Goal: Task Accomplishment & Management: Manage account settings

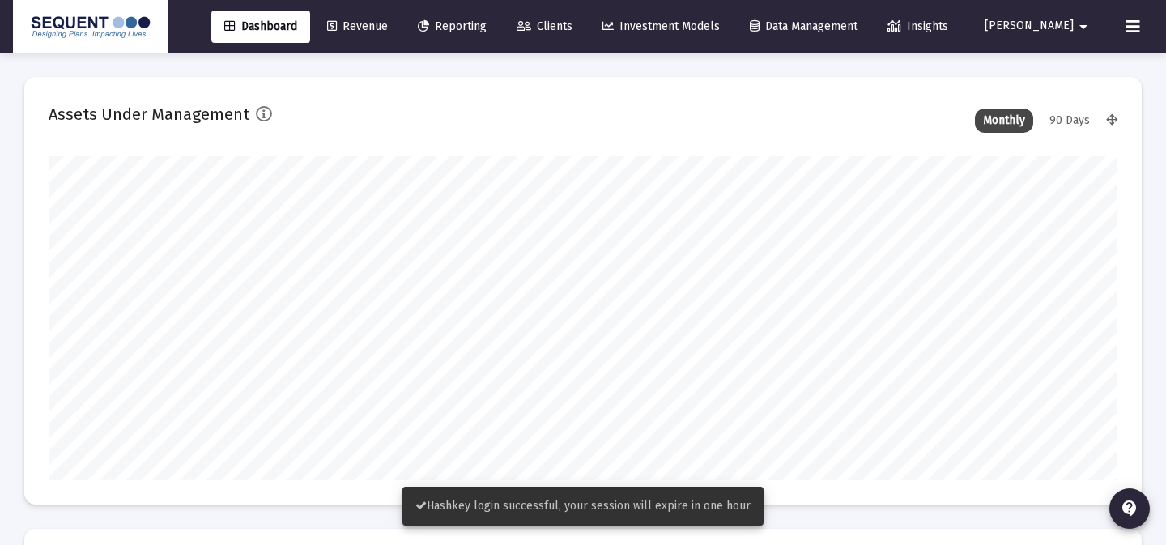
scroll to position [324, 575]
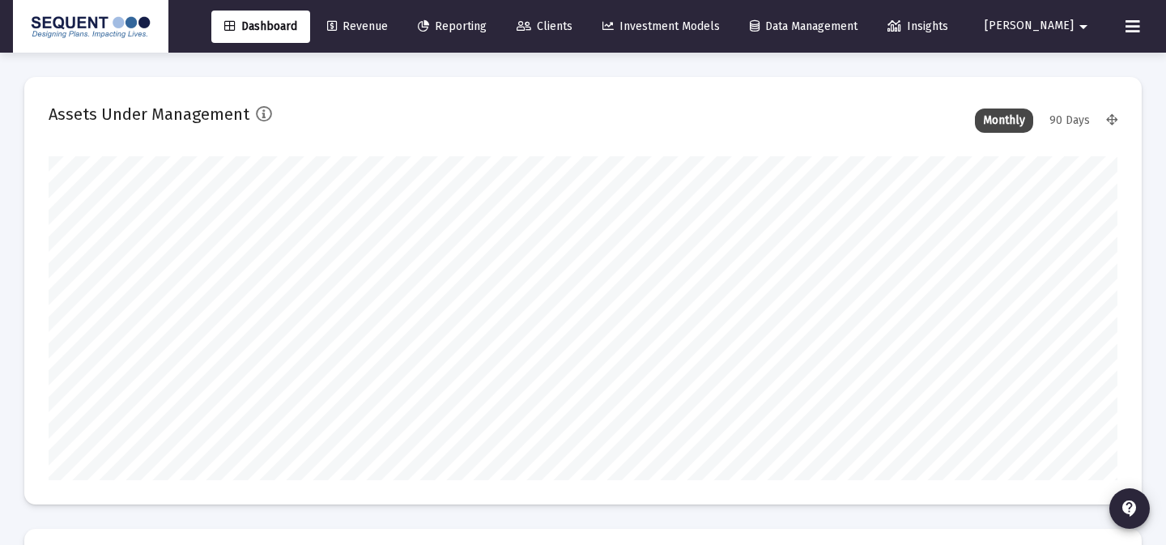
type input "[DATE]"
click at [572, 32] on span "Clients" at bounding box center [544, 26] width 56 height 14
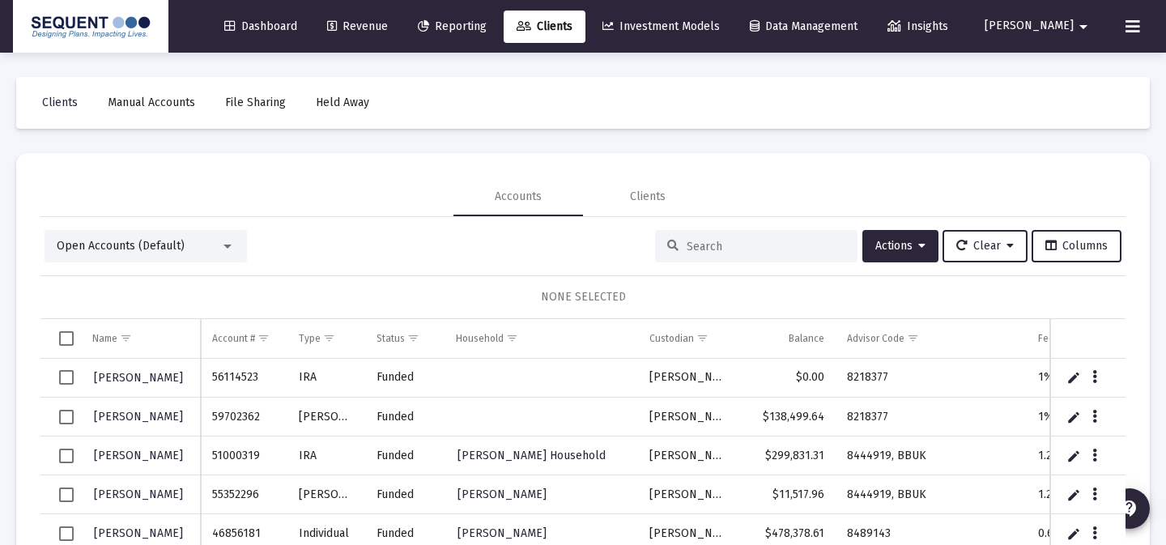
click at [1042, 38] on button "[PERSON_NAME]" at bounding box center [1038, 26] width 147 height 32
click at [1032, 59] on link "Settings" at bounding box center [1060, 68] width 96 height 39
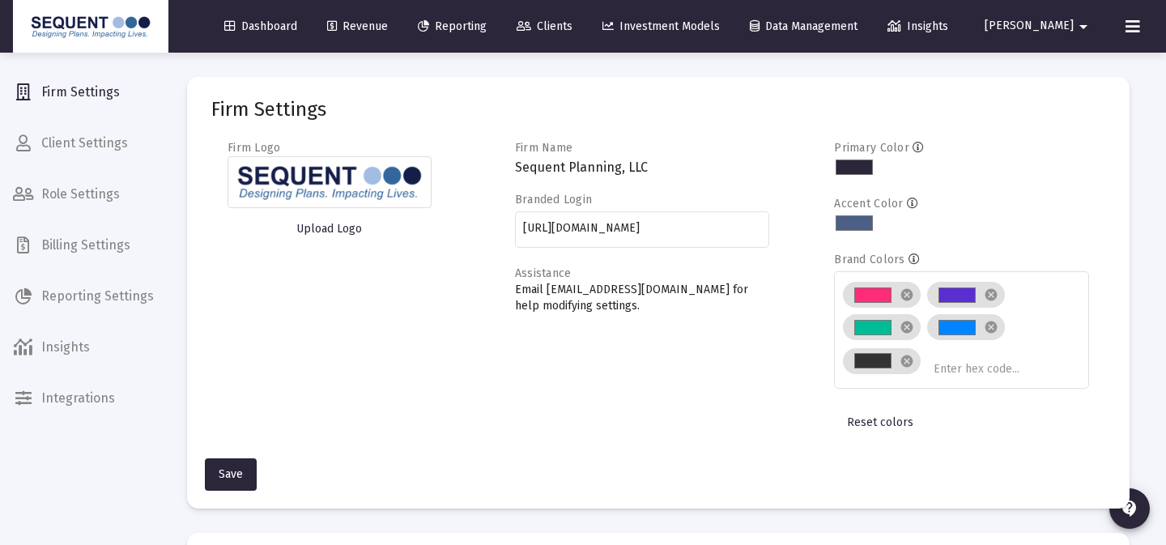
click at [84, 117] on mat-nav-list "Firm Settings Client Settings Role Settings Billing Settings Reporting Settings…" at bounding box center [83, 209] width 167 height 418
click at [84, 146] on span "Client Settings" at bounding box center [83, 143] width 167 height 39
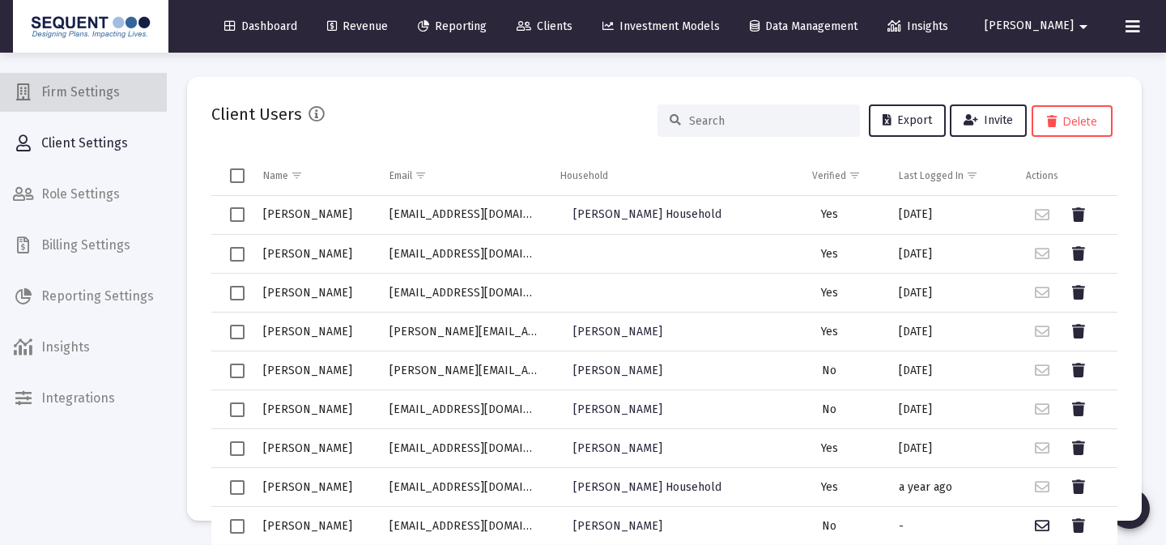
click at [89, 96] on span "Firm Settings" at bounding box center [83, 92] width 167 height 39
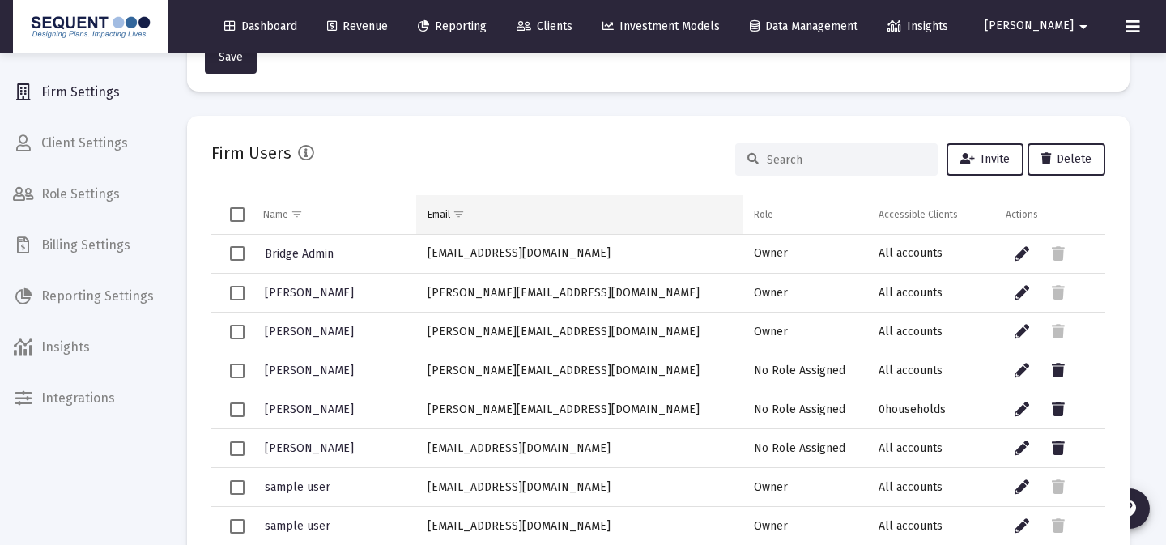
scroll to position [370, 0]
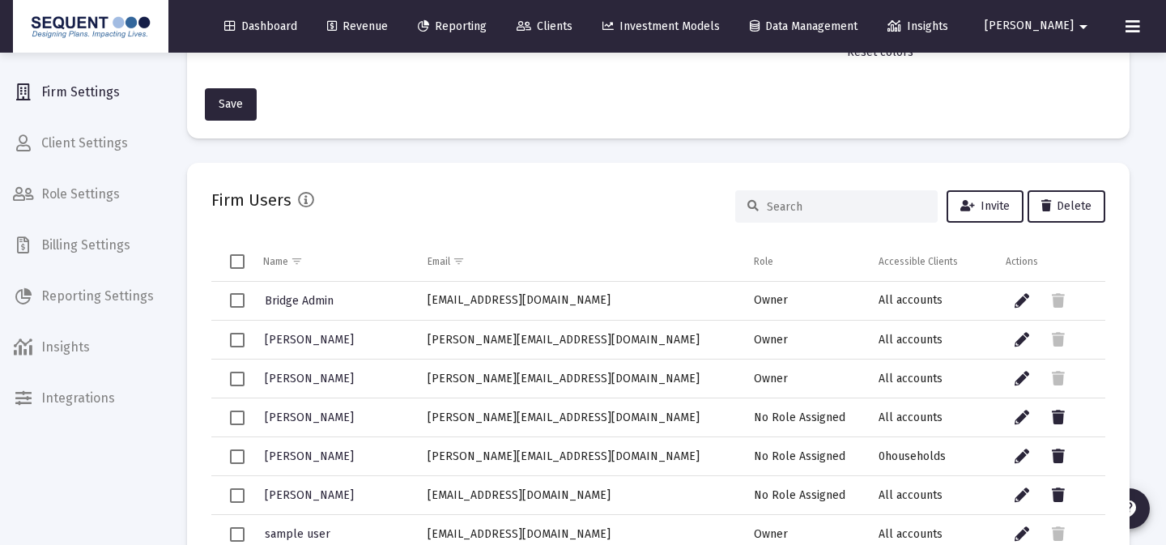
click at [788, 204] on input at bounding box center [845, 207] width 159 height 14
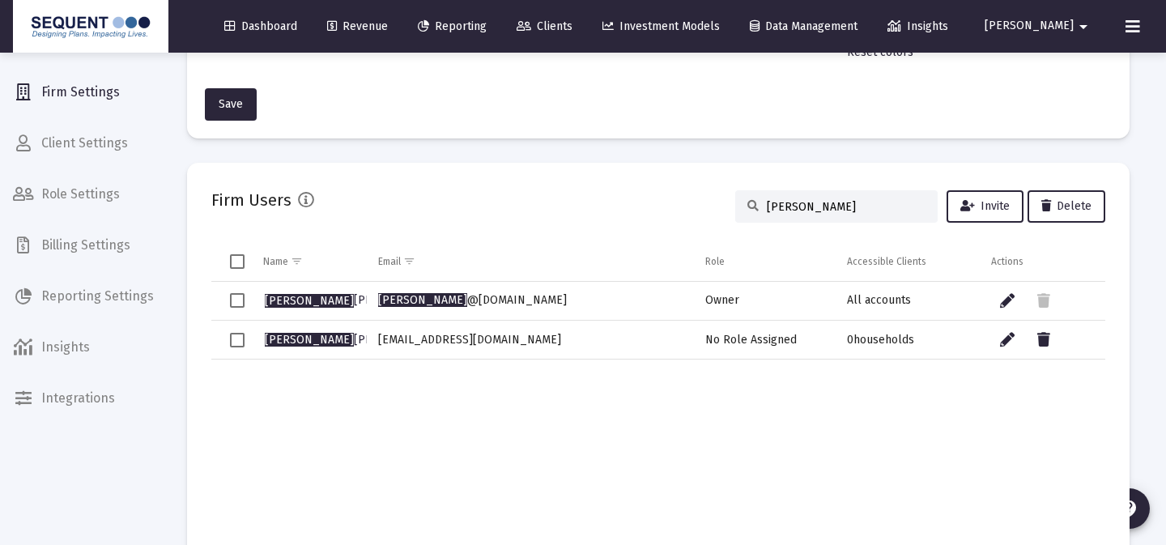
type input "[PERSON_NAME]"
click at [291, 341] on span "[PERSON_NAME]" at bounding box center [354, 340] width 178 height 14
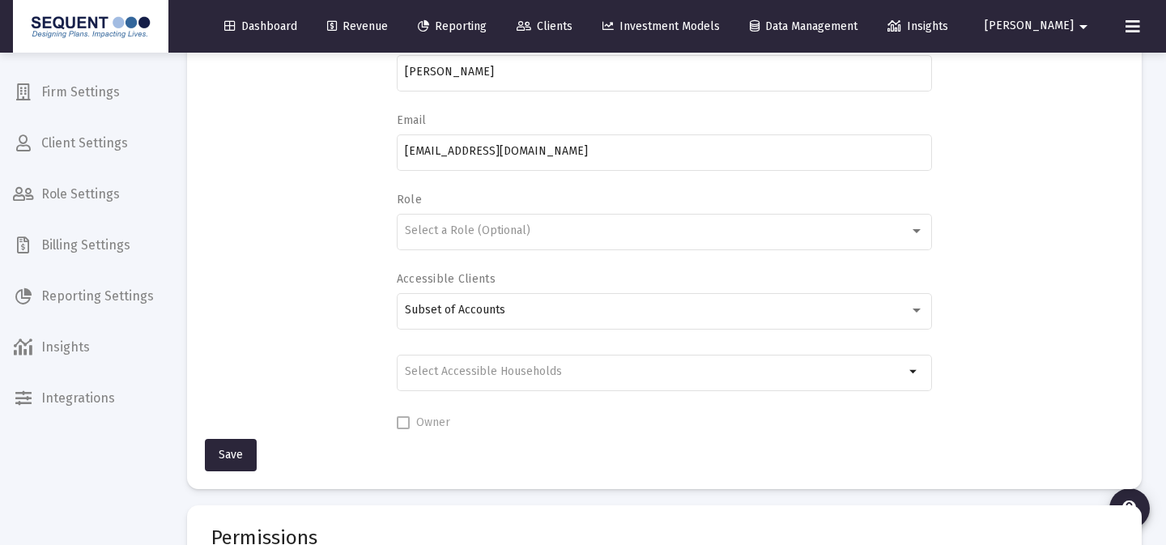
scroll to position [113, 0]
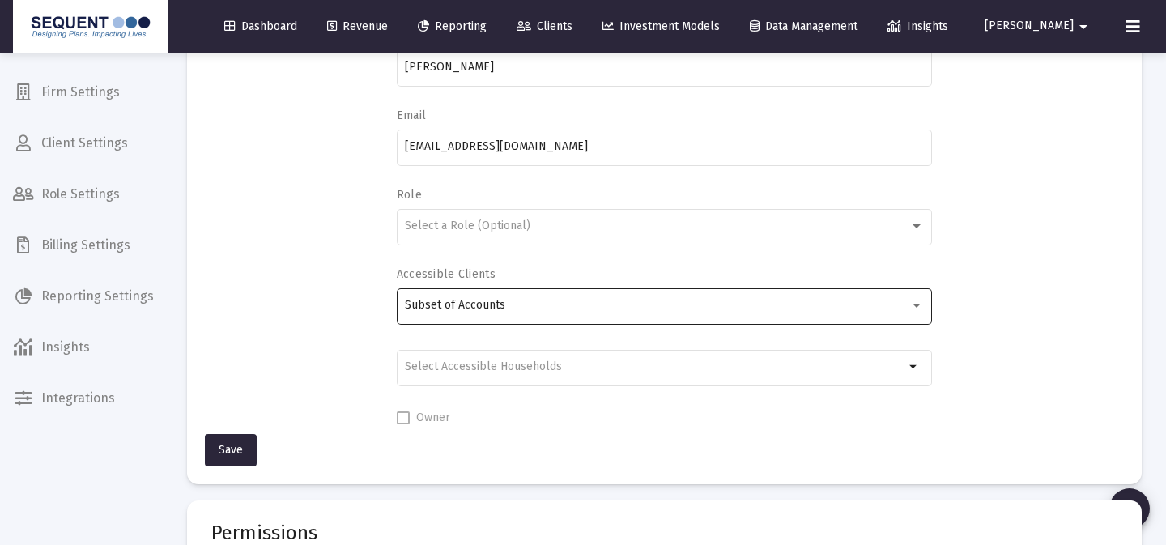
click at [910, 312] on div "Subset of Accounts" at bounding box center [664, 305] width 518 height 40
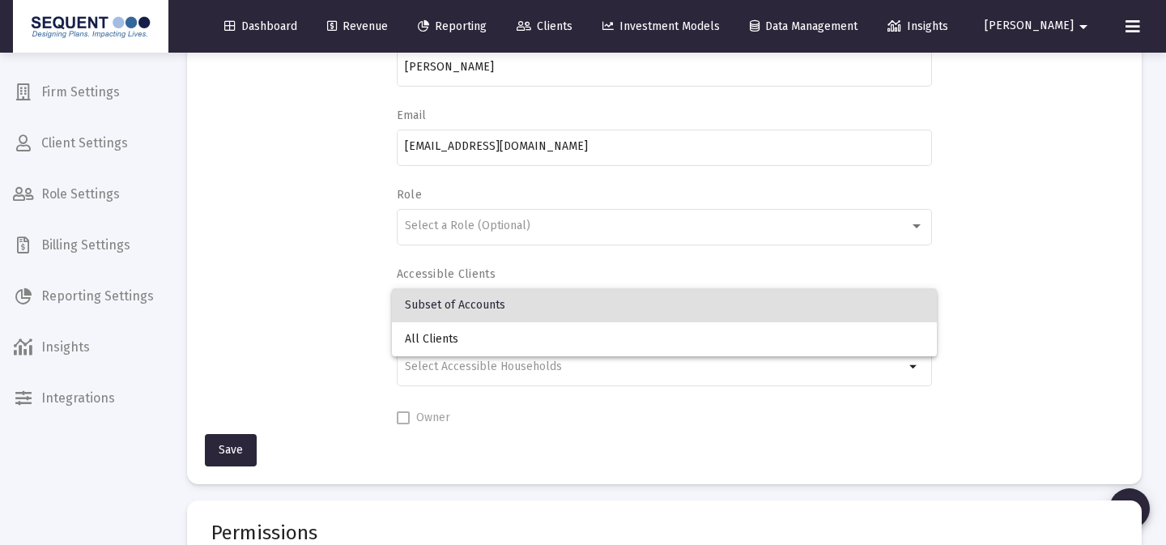
click at [977, 310] on div at bounding box center [583, 272] width 1166 height 545
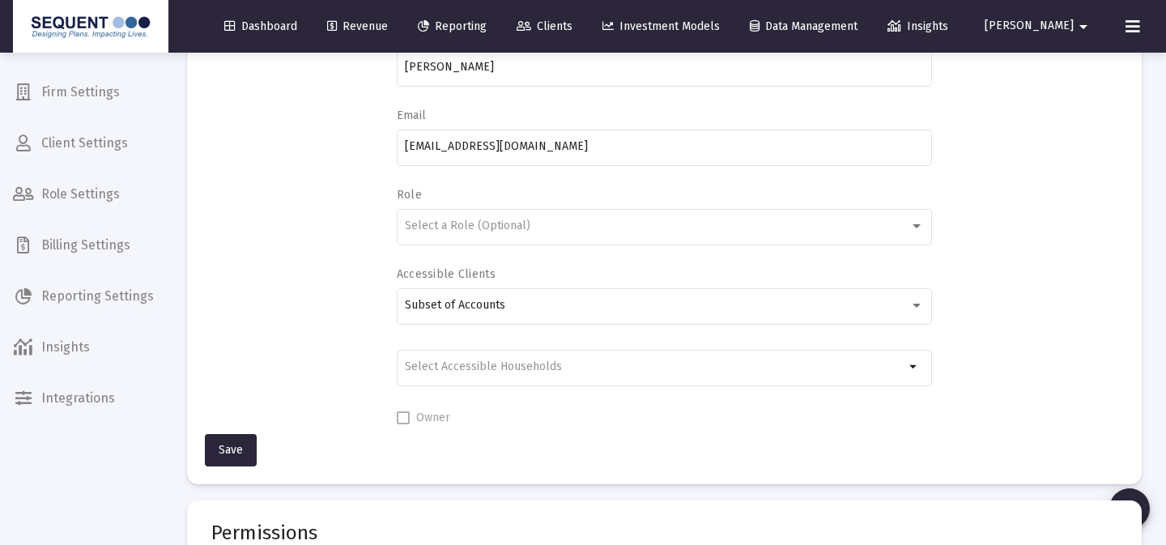
click at [898, 393] on div "arrow_drop_down" at bounding box center [664, 376] width 535 height 52
click at [908, 372] on mat-icon "arrow_drop_down" at bounding box center [913, 366] width 19 height 19
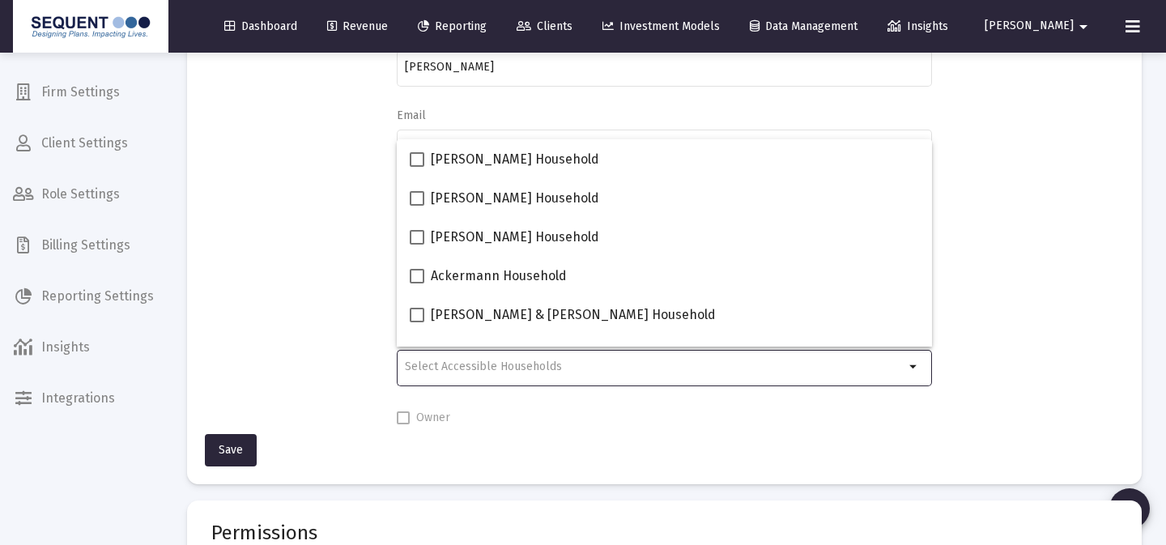
click at [970, 372] on div "Full Name [PERSON_NAME] Email [EMAIL_ADDRESS][DOMAIN_NAME] Role Select a Role (…" at bounding box center [664, 228] width 906 height 398
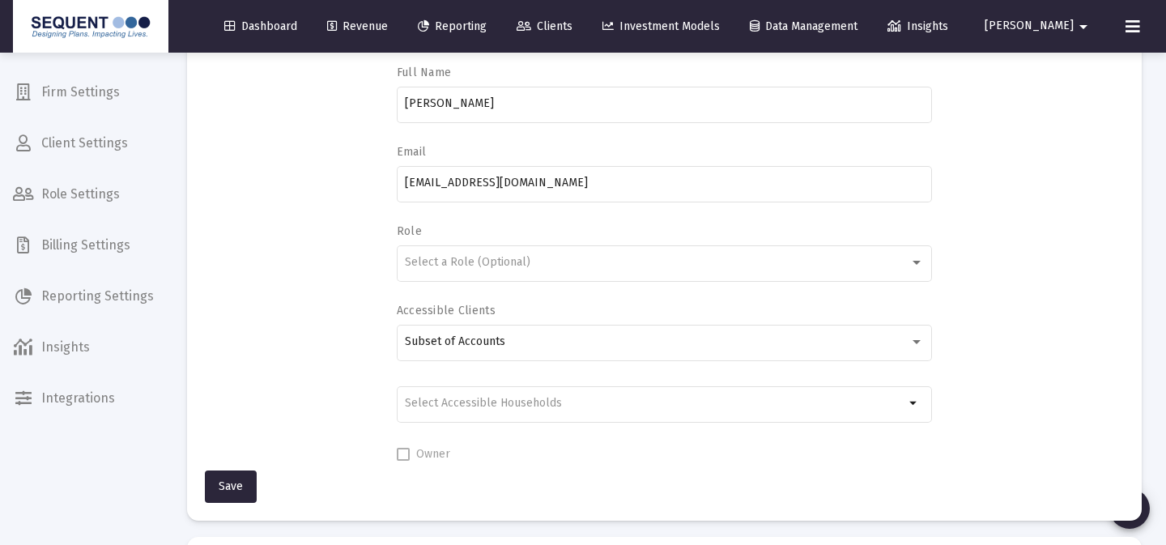
scroll to position [80, 0]
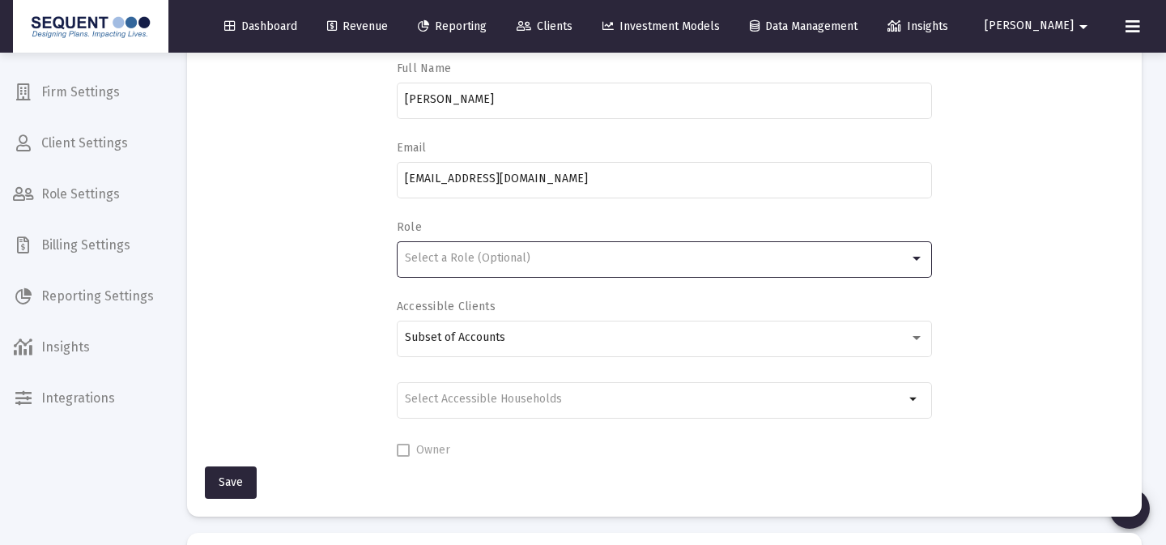
click at [909, 263] on div at bounding box center [916, 258] width 15 height 13
click at [956, 278] on div "Full Name [PERSON_NAME] Email [EMAIL_ADDRESS][DOMAIN_NAME] Role Select a Role (…" at bounding box center [664, 261] width 906 height 398
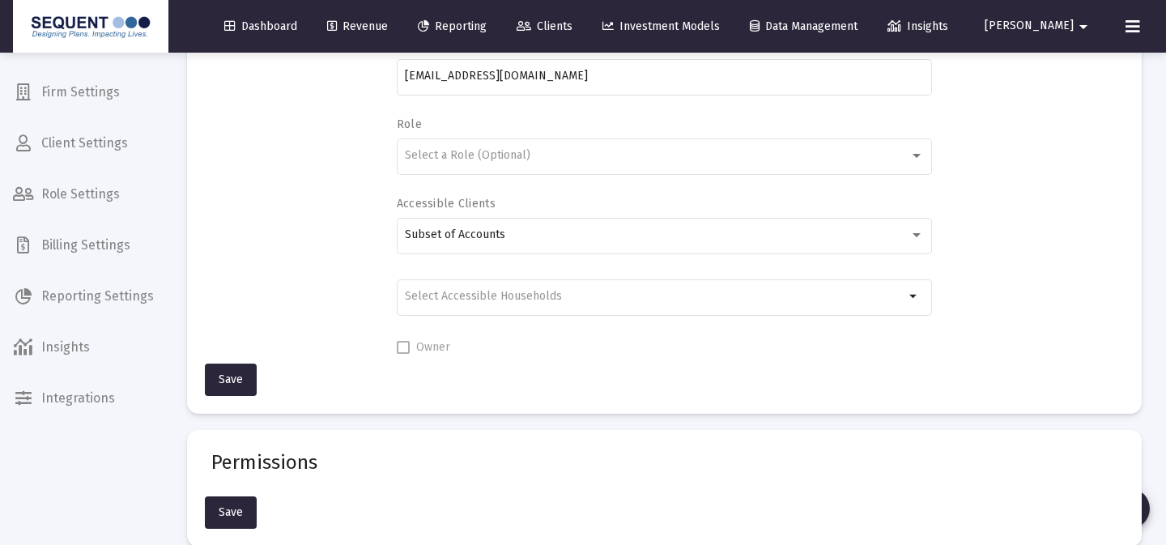
scroll to position [209, 0]
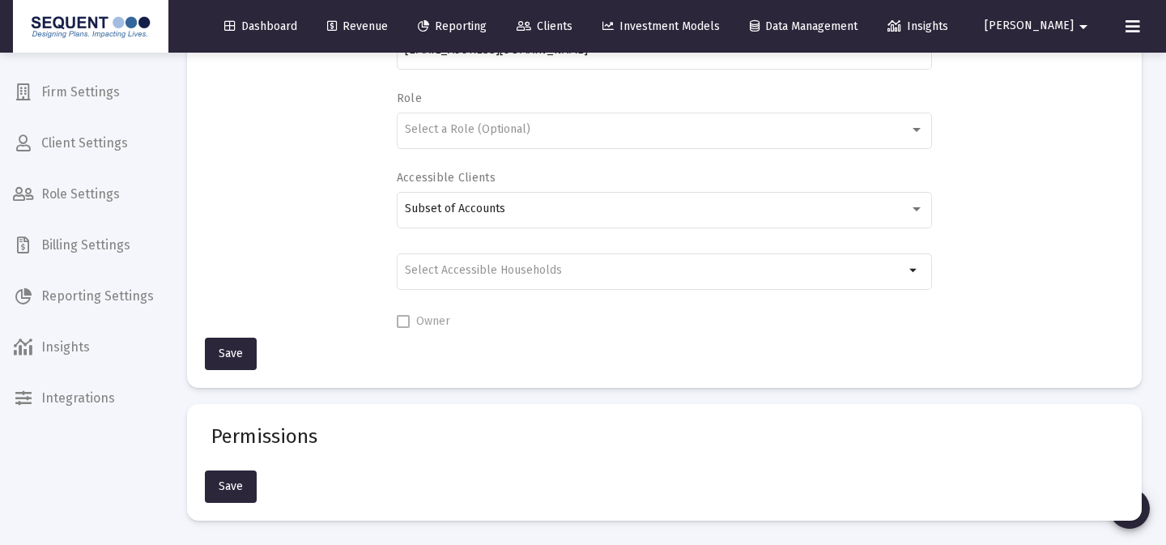
click at [408, 324] on span at bounding box center [403, 321] width 13 height 13
click at [402, 321] on span at bounding box center [403, 321] width 13 height 13
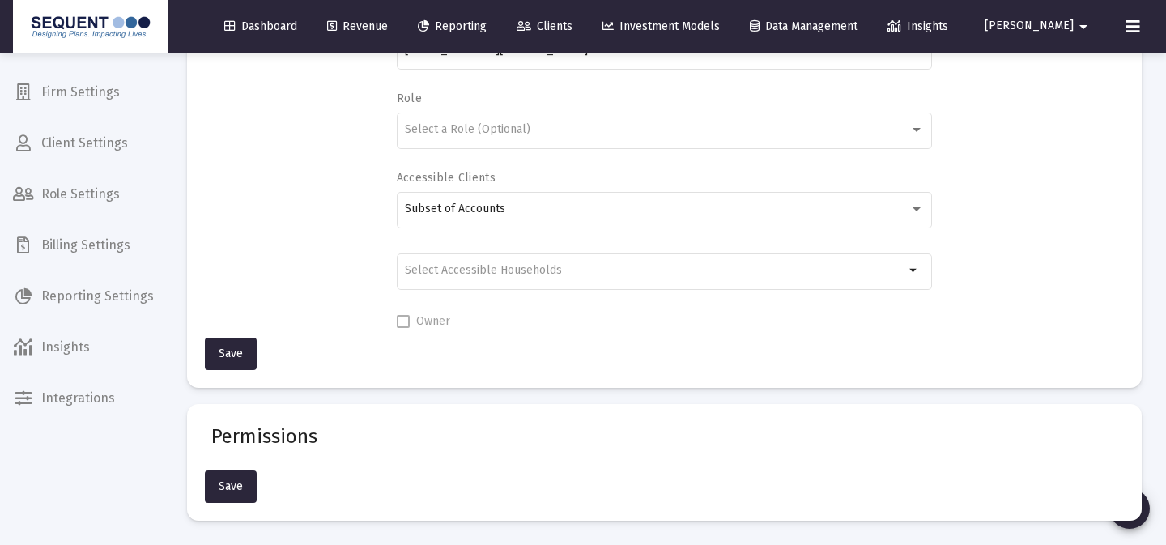
click at [402, 321] on span at bounding box center [403, 321] width 13 height 13
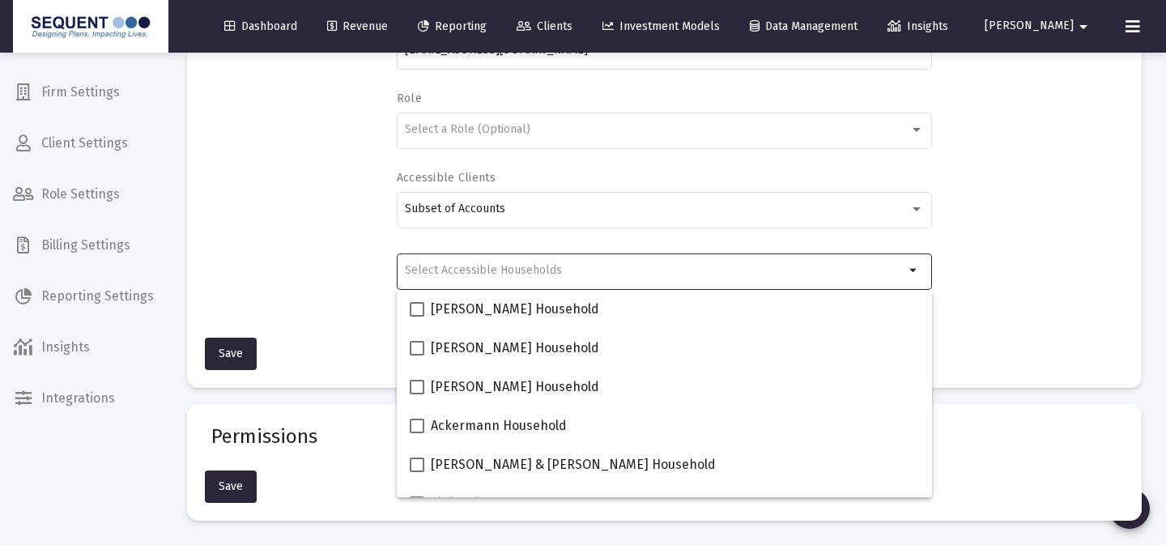
click at [898, 270] on input "Selection" at bounding box center [654, 270] width 499 height 13
click at [340, 241] on div "Full Name [PERSON_NAME] Email [EMAIL_ADDRESS][DOMAIN_NAME] Role Select a Role (…" at bounding box center [664, 132] width 906 height 398
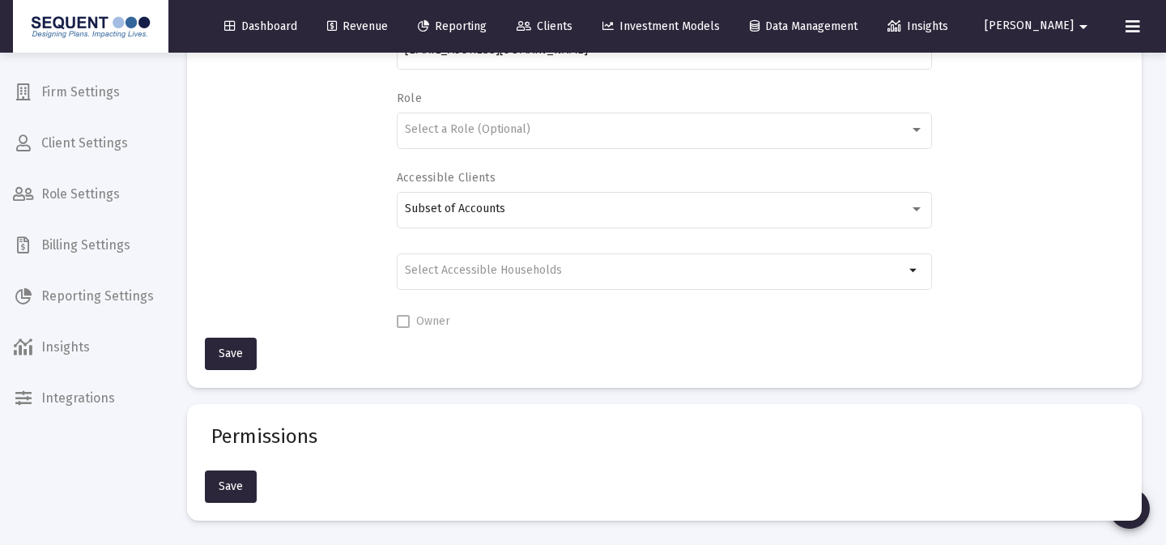
click at [572, 24] on span "Clients" at bounding box center [544, 26] width 56 height 14
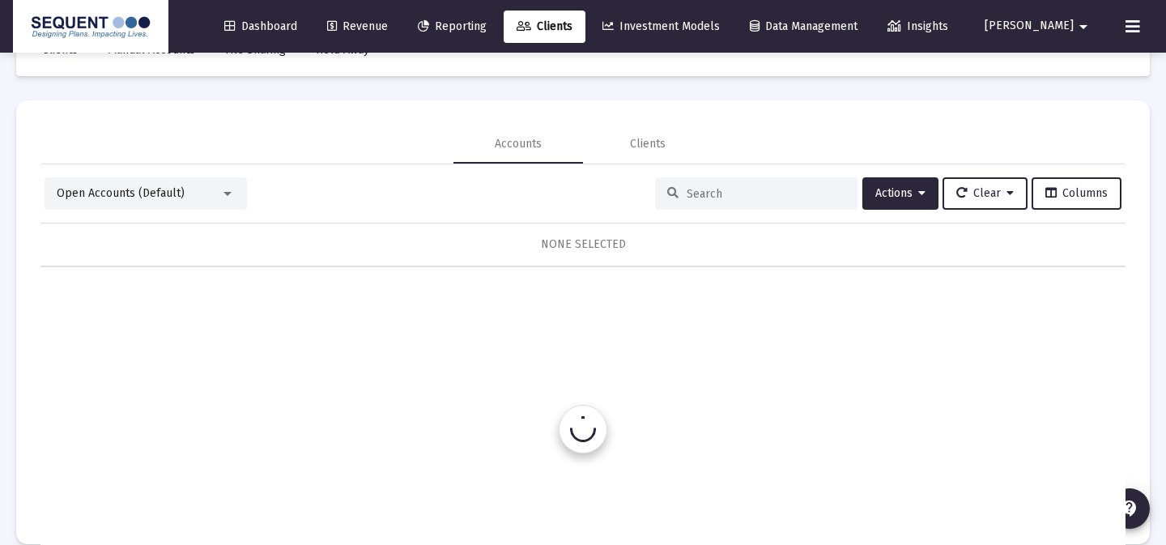
scroll to position [76, 0]
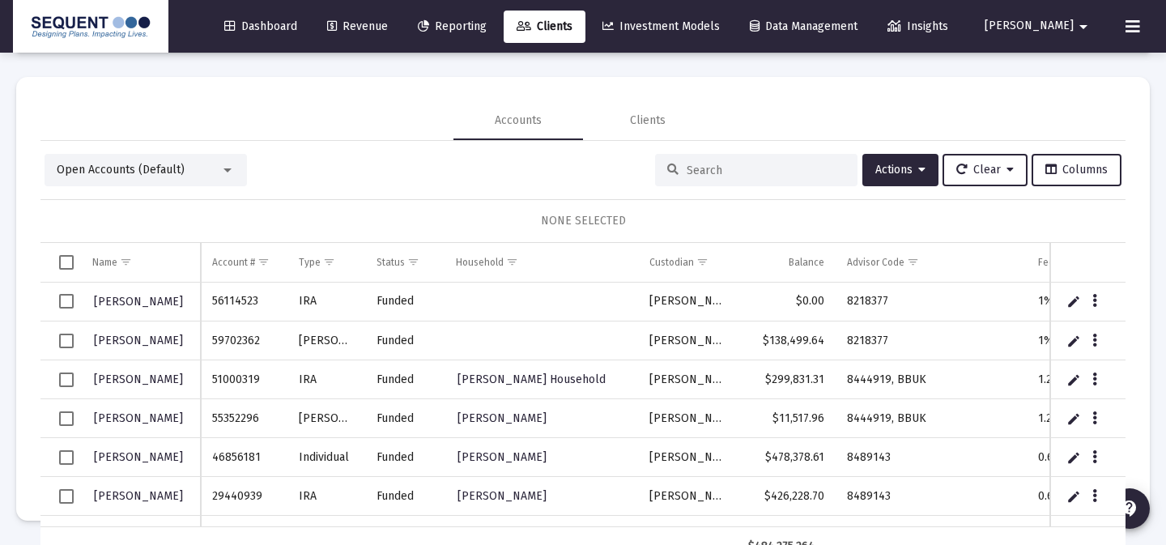
click at [716, 163] on input at bounding box center [765, 170] width 159 height 14
paste input "8374271"
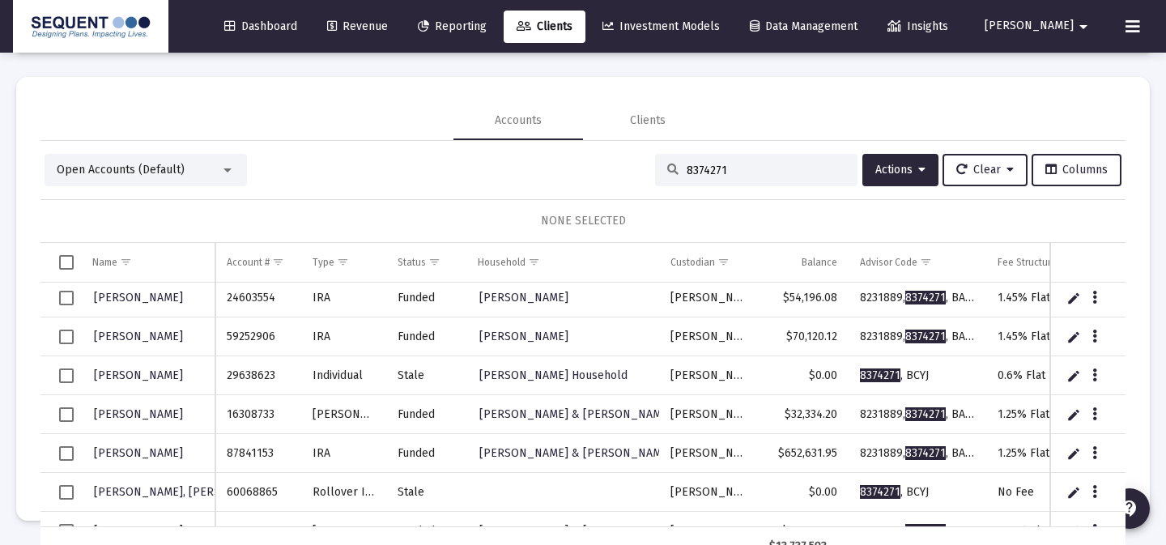
scroll to position [2232, 0]
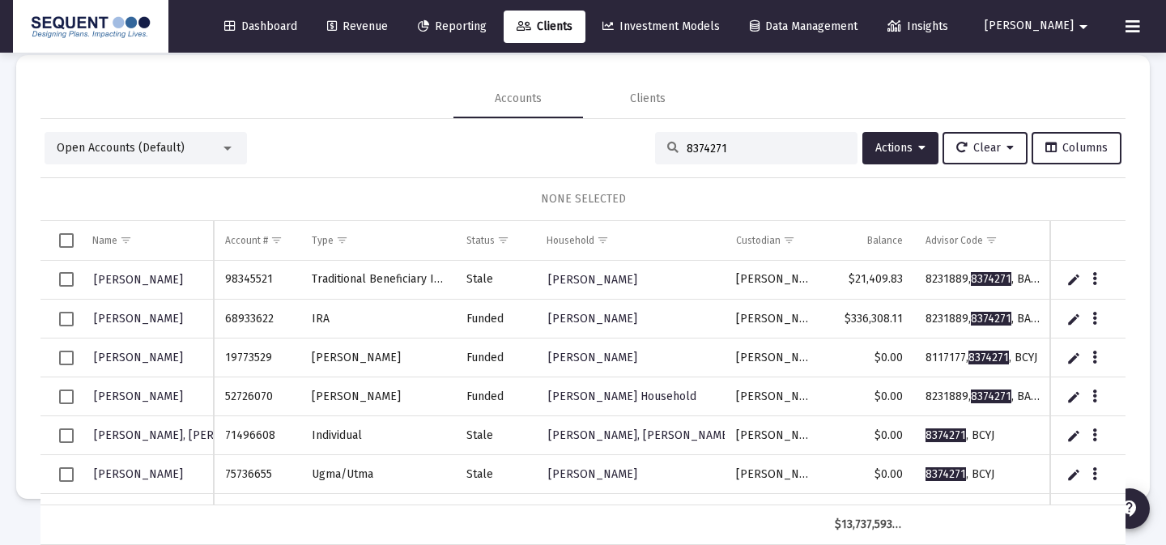
type input "8374271"
click at [61, 234] on span "Select all" at bounding box center [66, 240] width 15 height 15
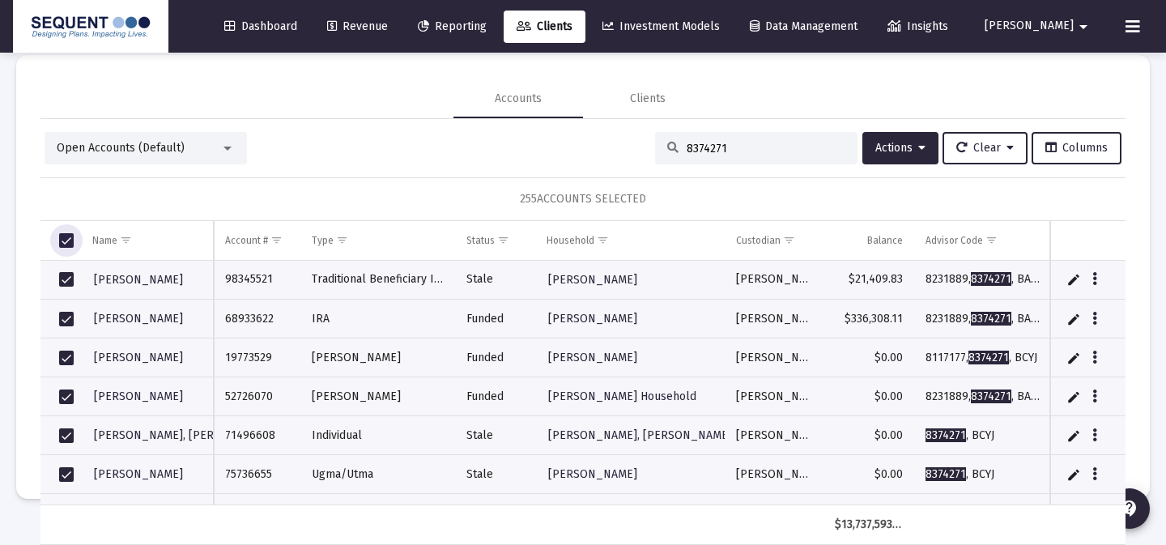
click at [61, 234] on span "Select all" at bounding box center [66, 240] width 15 height 15
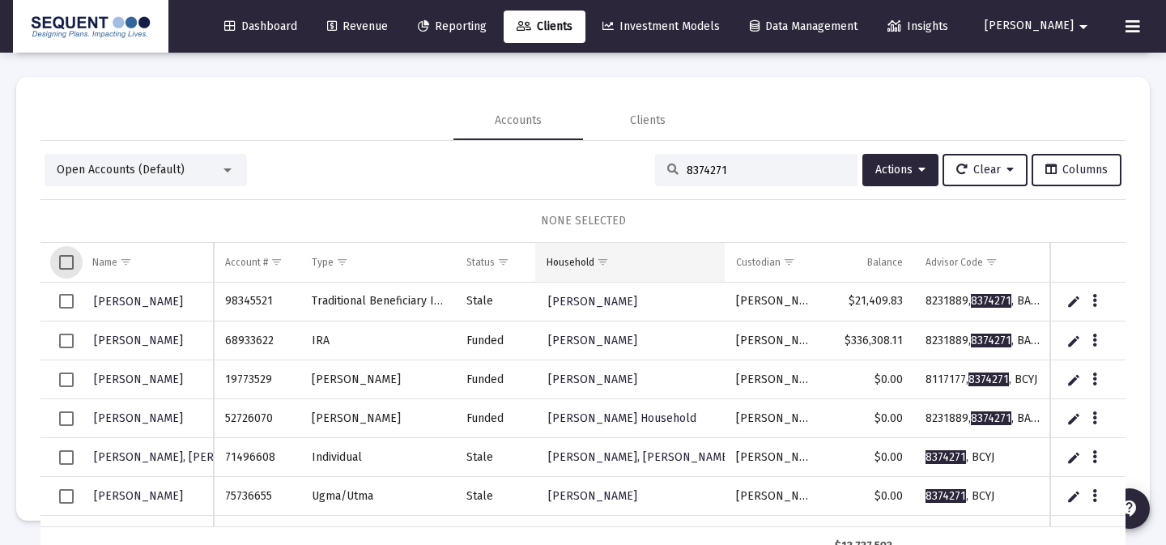
click at [606, 257] on span "Show filter options for column 'Household'" at bounding box center [603, 262] width 12 height 12
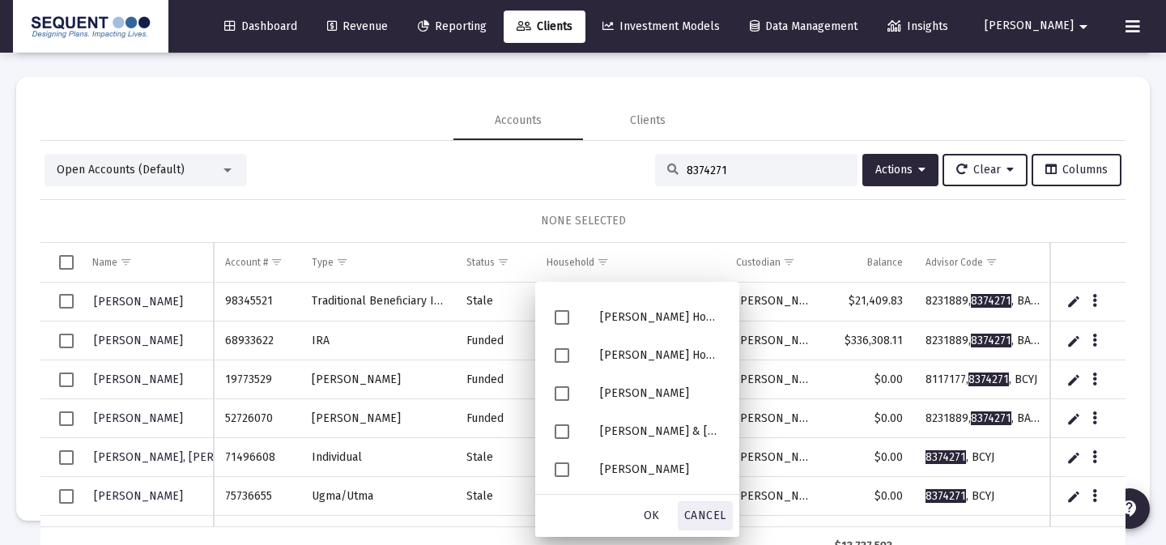
click at [705, 510] on span "Cancel" at bounding box center [705, 515] width 42 height 14
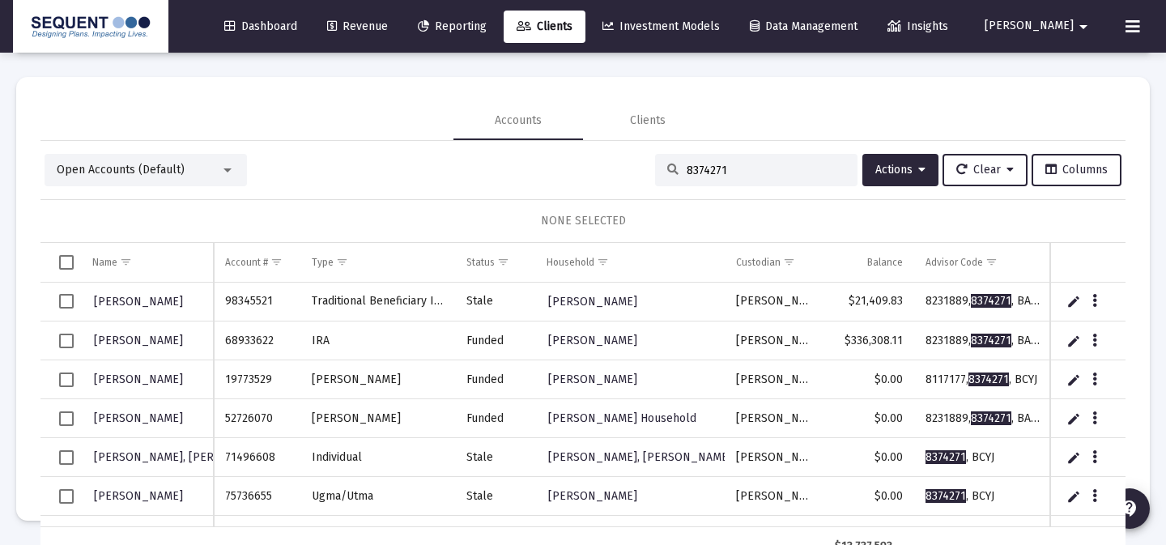
click at [396, 159] on div "Open Accounts (Default) 8374271 Actions Clear Columns" at bounding box center [583, 170] width 1076 height 32
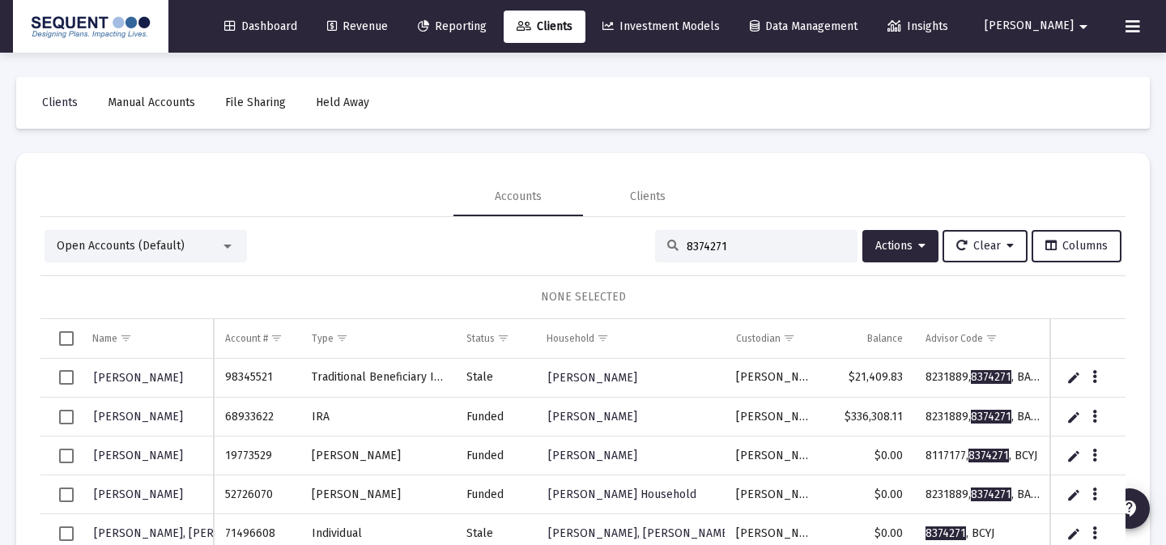
click at [1039, 48] on div "Dashboard Revenue Reporting Clients Investment Models Data Management Insights …" at bounding box center [583, 26] width 1140 height 53
click at [1055, 31] on span "[PERSON_NAME]" at bounding box center [1028, 26] width 89 height 14
click at [1021, 74] on link "Settings" at bounding box center [1060, 68] width 96 height 39
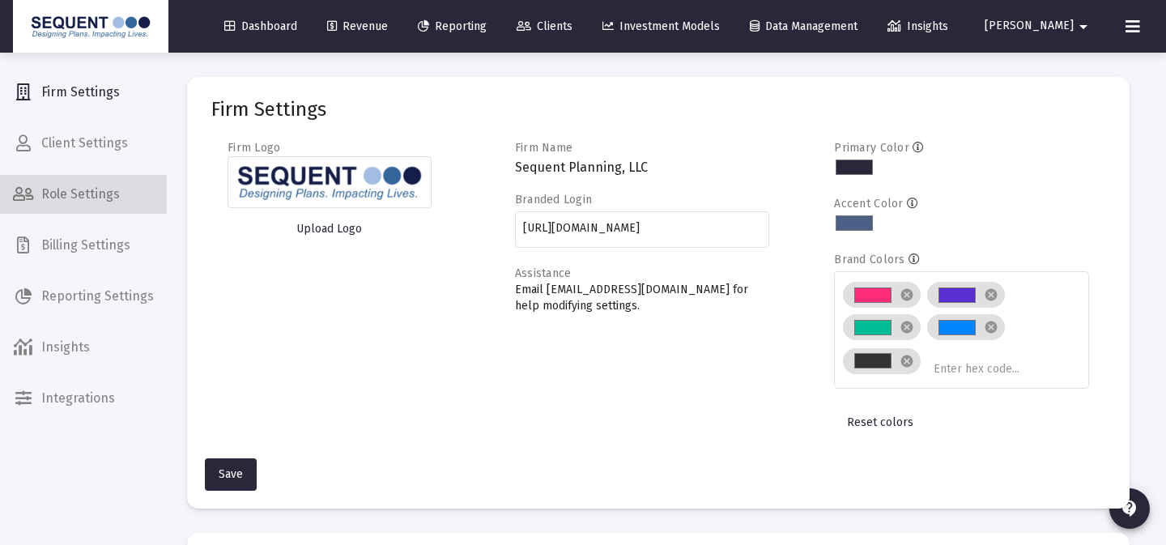
click at [115, 184] on span "Role Settings" at bounding box center [83, 194] width 167 height 39
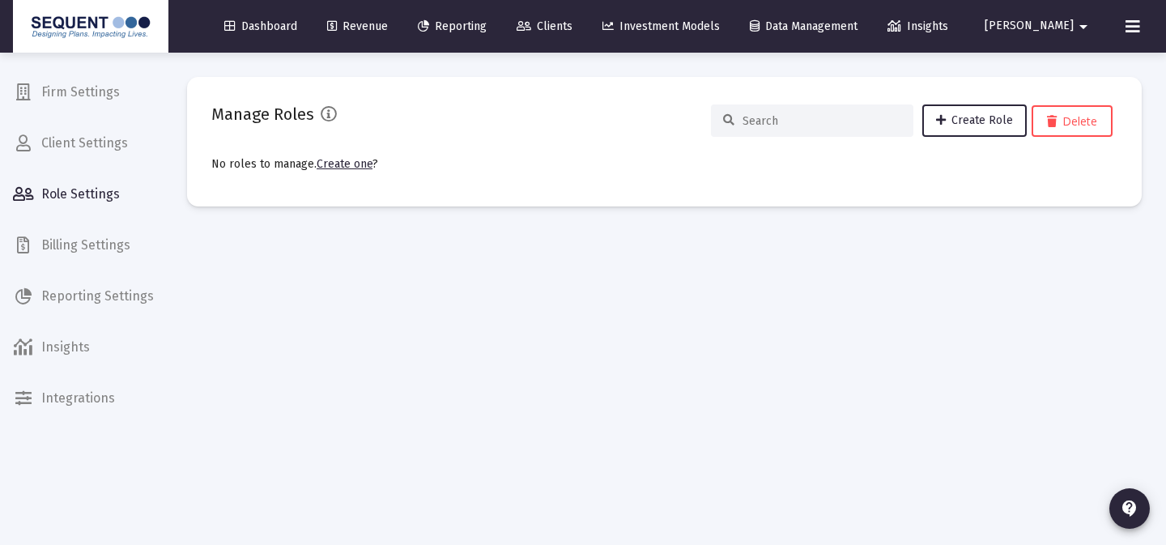
click at [98, 146] on span "Client Settings" at bounding box center [83, 143] width 167 height 39
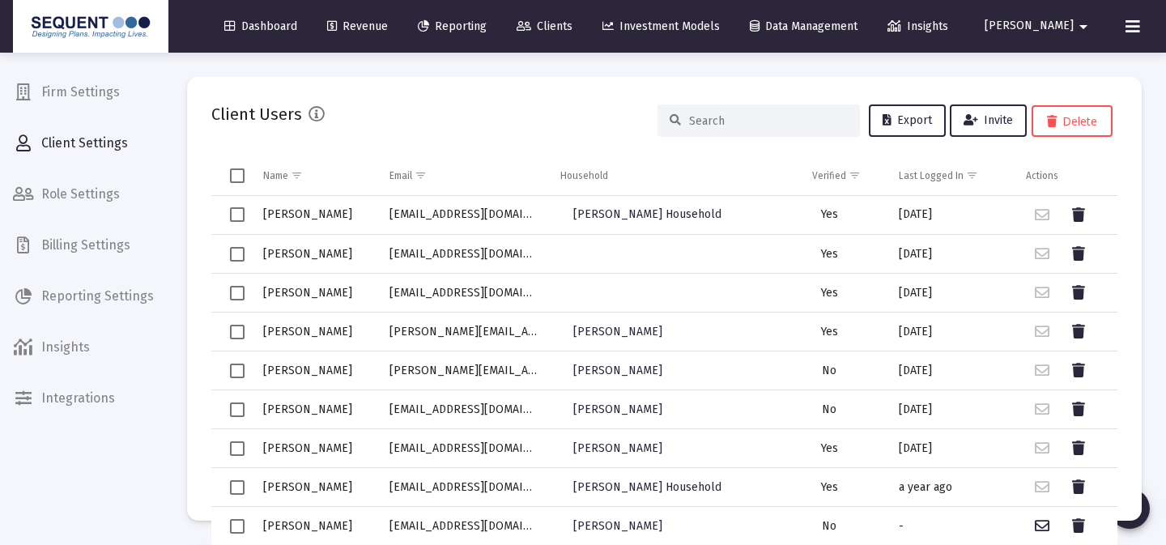
click at [91, 92] on span "Firm Settings" at bounding box center [83, 92] width 167 height 39
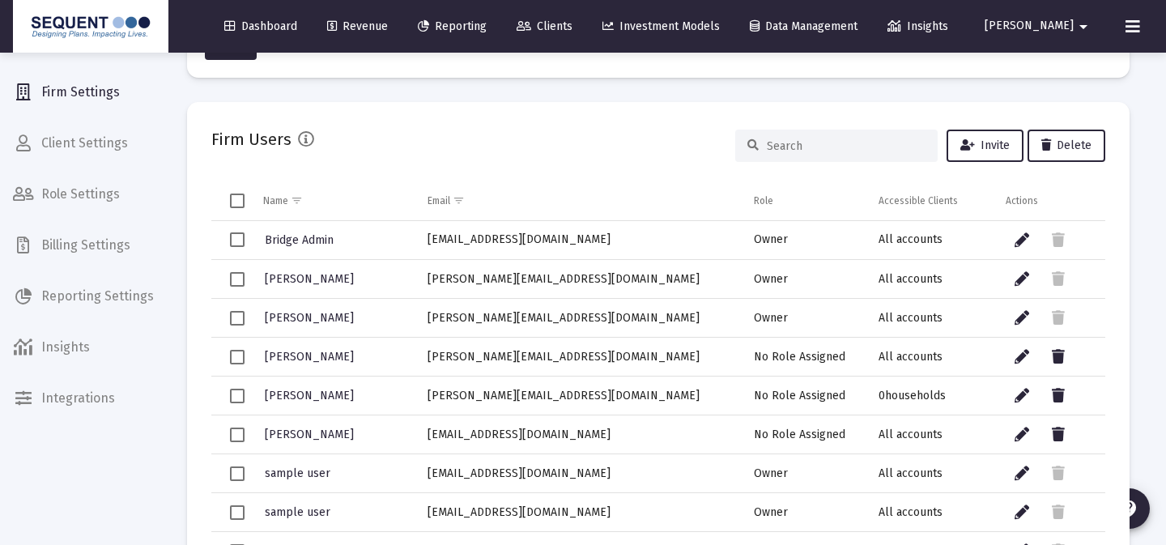
click at [830, 143] on input at bounding box center [845, 146] width 159 height 14
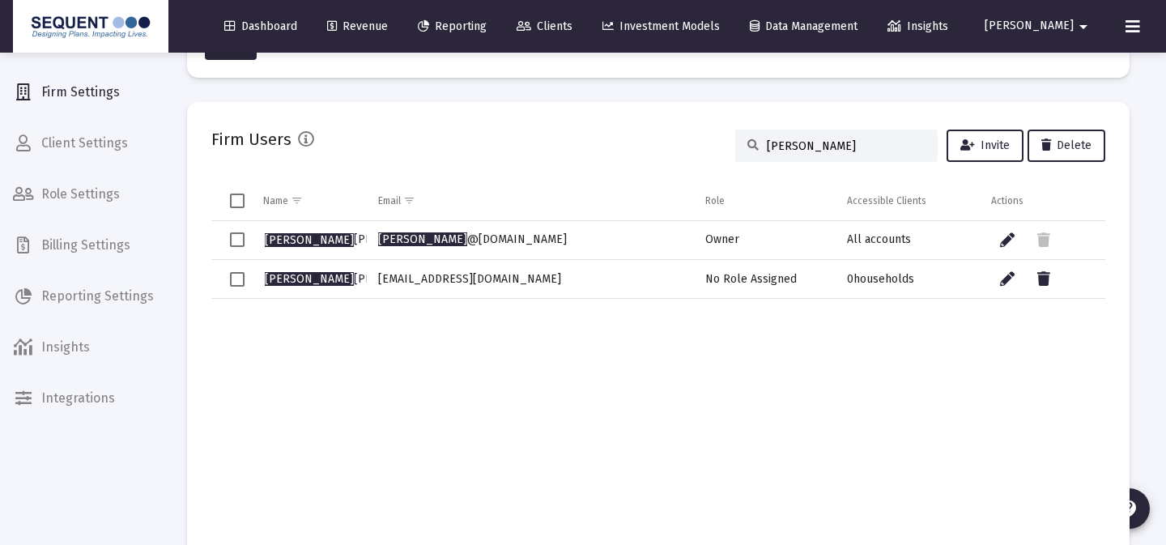
type input "[PERSON_NAME]"
click at [318, 282] on span "[PERSON_NAME]" at bounding box center [354, 279] width 178 height 14
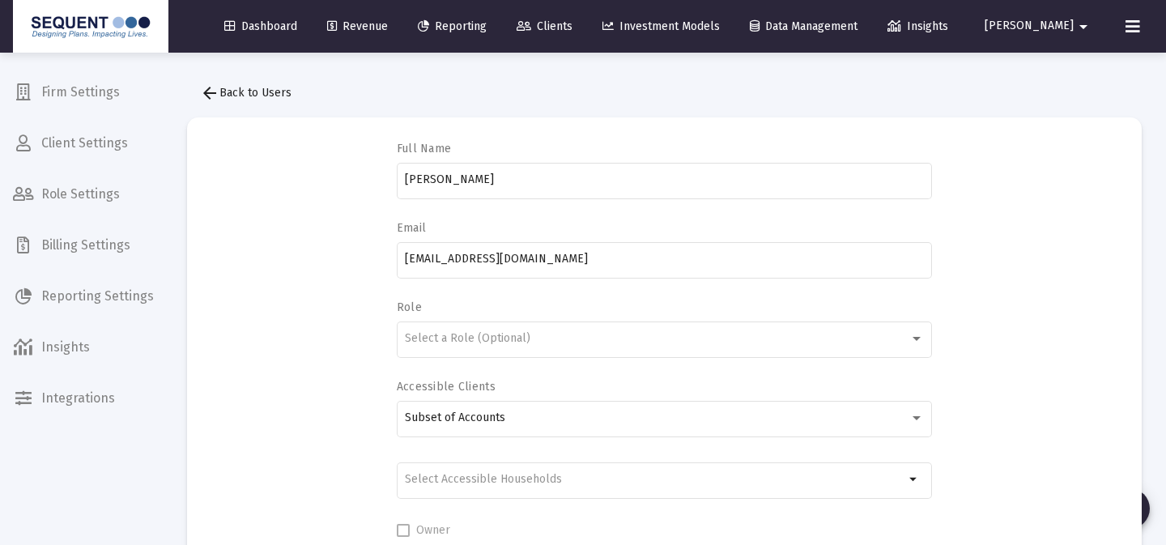
click at [596, 359] on div "Select a Role (Optional)" at bounding box center [664, 347] width 535 height 52
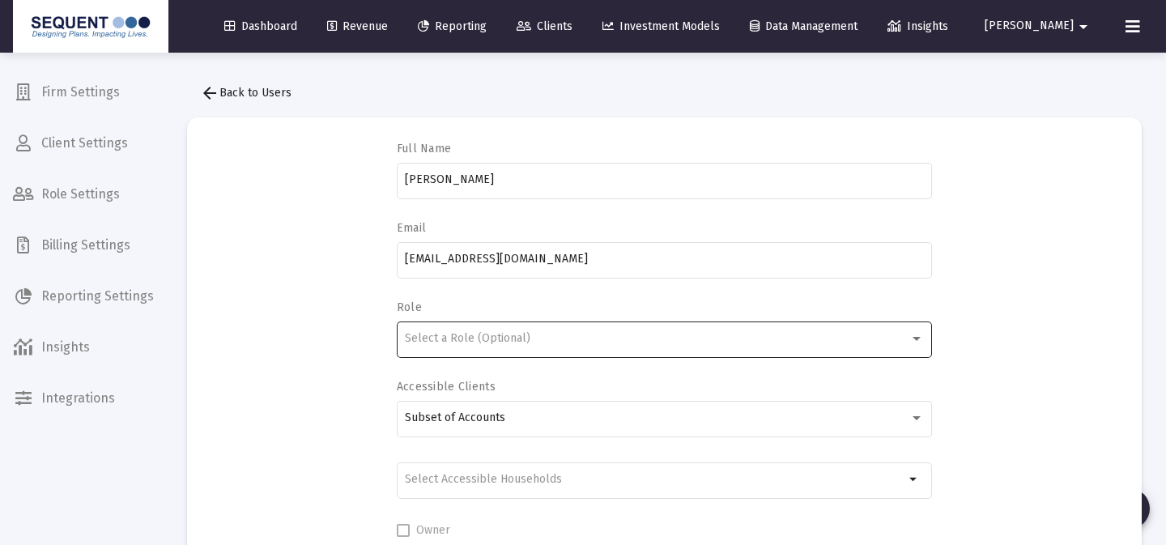
click at [618, 338] on div "Select a Role (Optional)" at bounding box center [656, 338] width 503 height 13
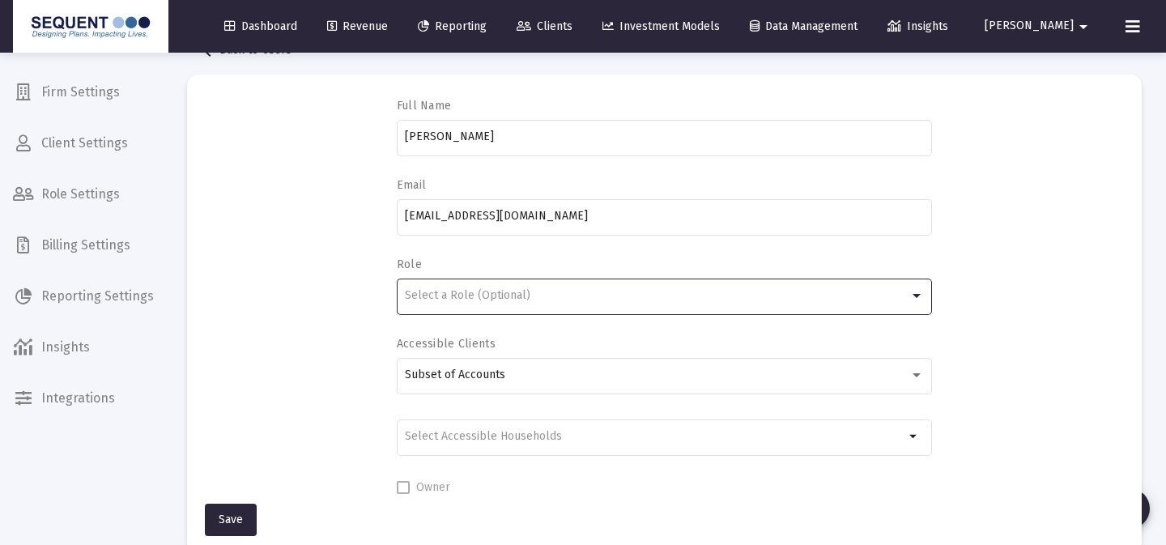
scroll to position [45, 0]
click at [403, 477] on label "Owner" at bounding box center [423, 484] width 53 height 19
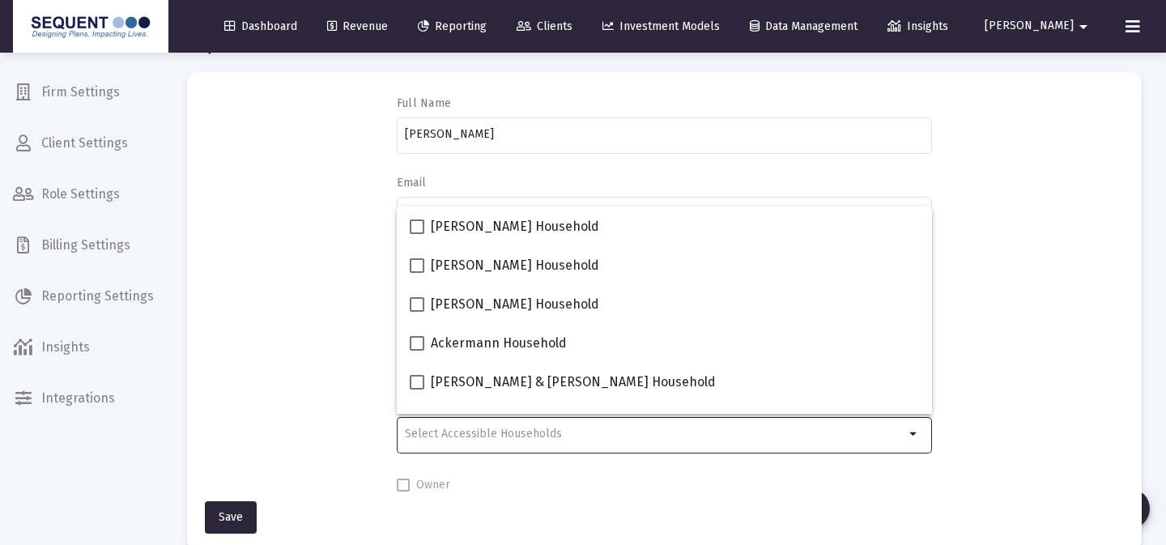
click at [839, 434] on input "Selection" at bounding box center [654, 433] width 499 height 13
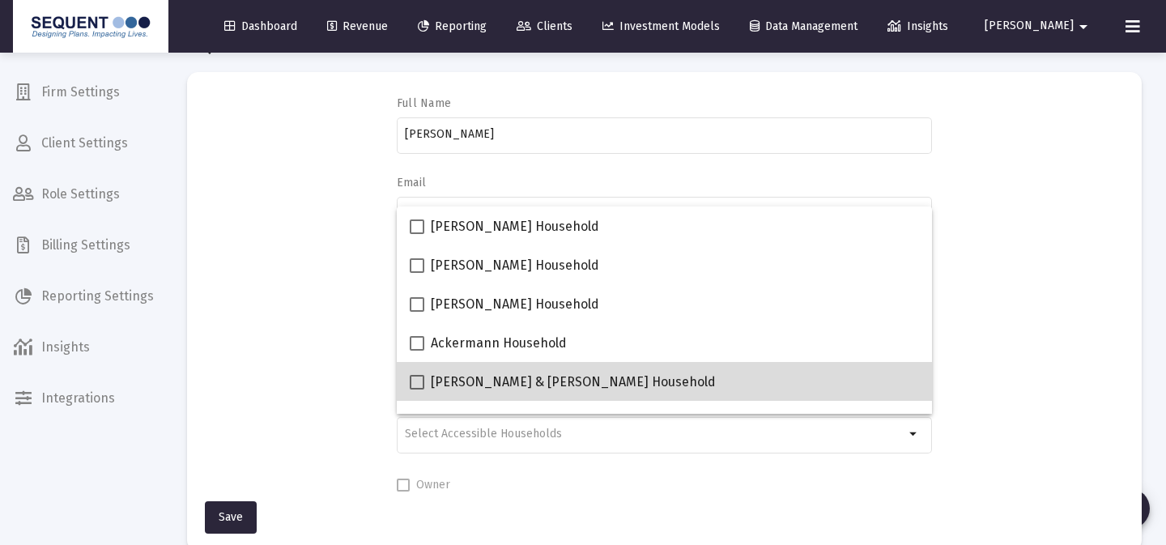
click at [738, 395] on div "[PERSON_NAME] & [PERSON_NAME] Household" at bounding box center [664, 381] width 509 height 39
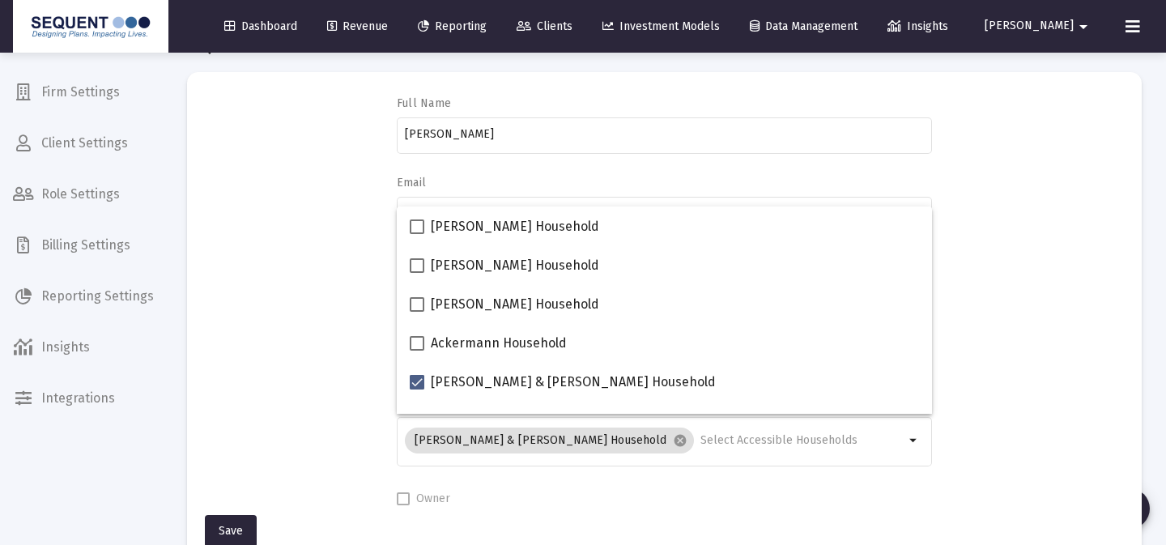
click at [723, 474] on div "[PERSON_NAME] & [PERSON_NAME] Household cancel arrow_drop_down" at bounding box center [664, 449] width 535 height 65
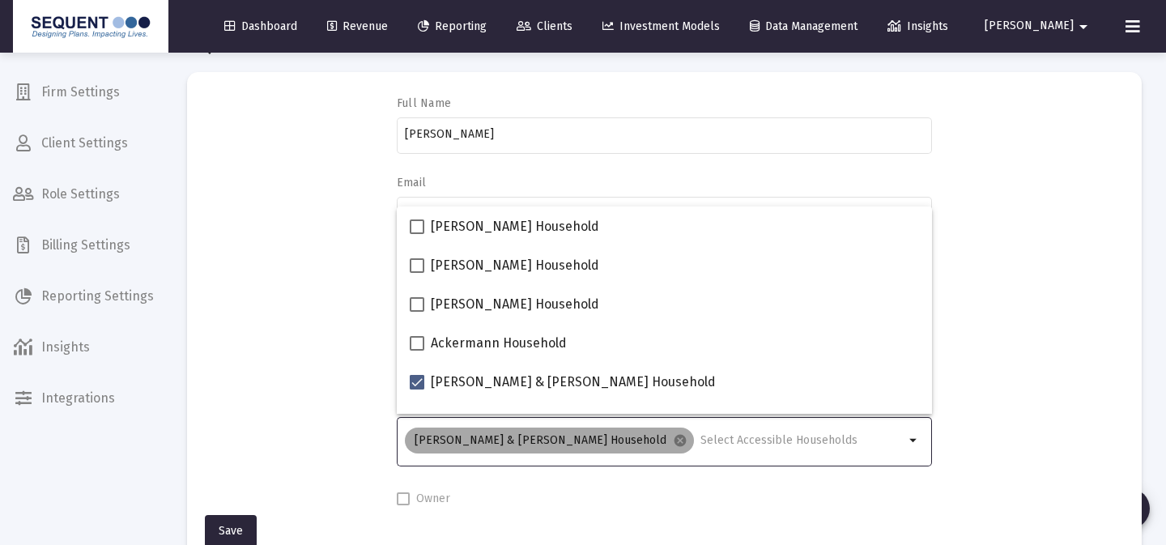
click at [594, 443] on mat-chip "[PERSON_NAME] & [PERSON_NAME] Household cancel" at bounding box center [549, 440] width 289 height 26
click at [673, 443] on mat-icon "cancel" at bounding box center [680, 440] width 15 height 15
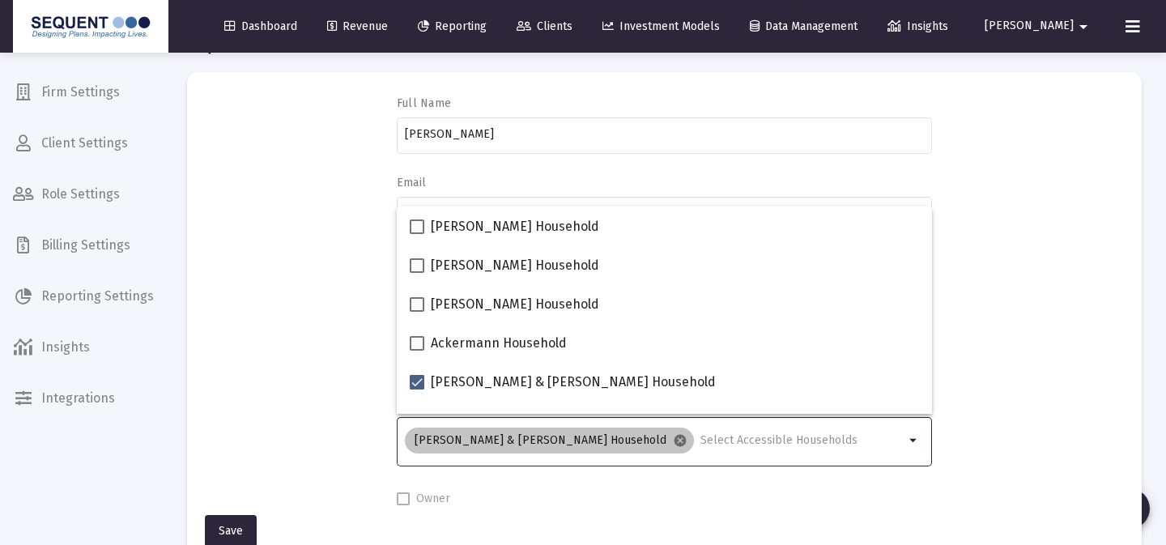
checkbox input "false"
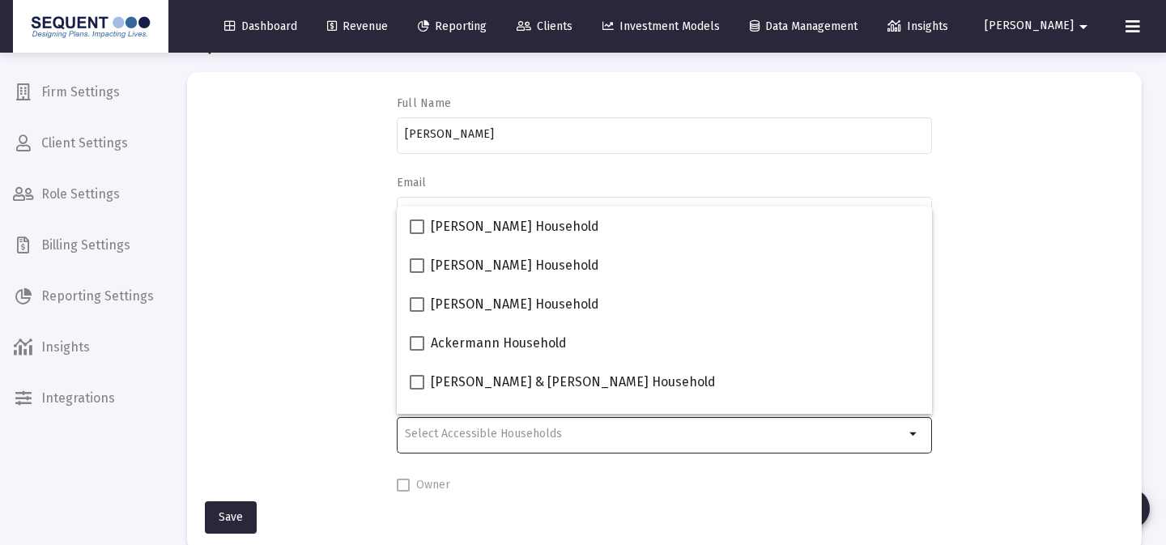
click at [340, 349] on div "Full Name [PERSON_NAME] Email [EMAIL_ADDRESS][DOMAIN_NAME] Role Select a Role (…" at bounding box center [664, 295] width 906 height 398
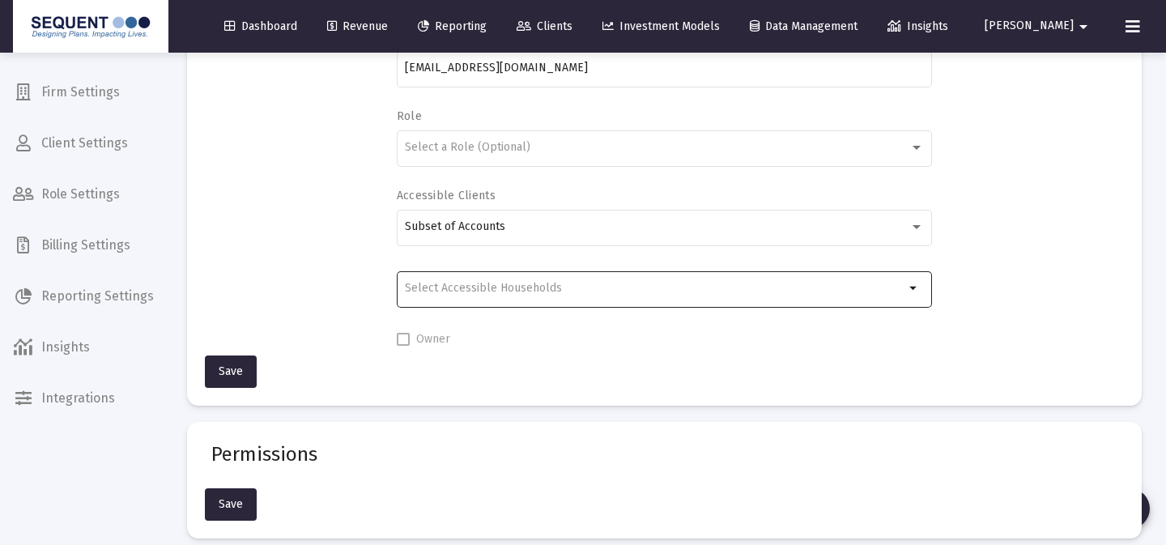
scroll to position [209, 0]
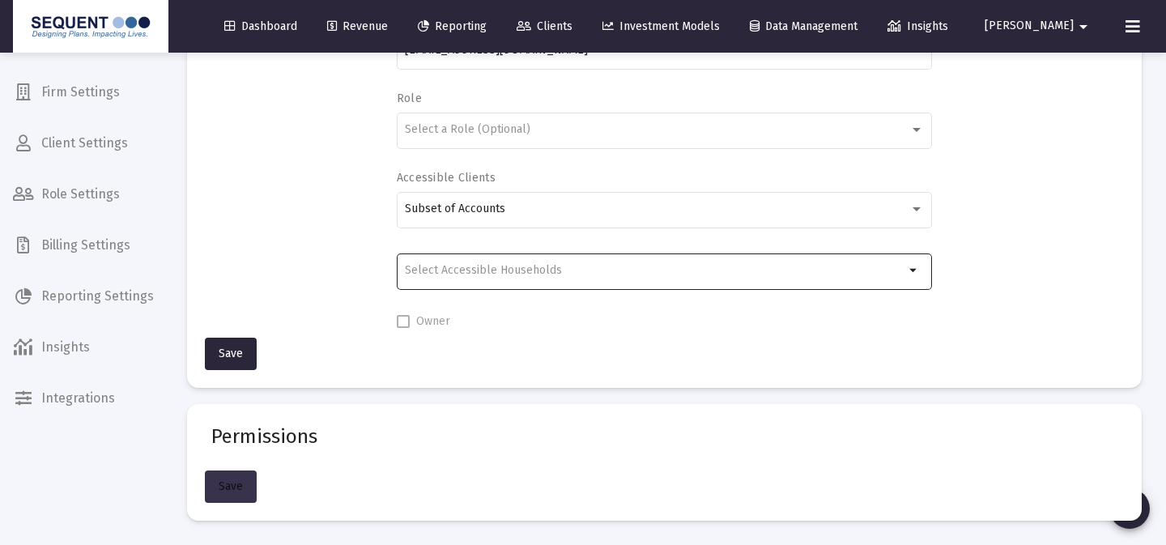
click at [226, 486] on span "Save" at bounding box center [231, 486] width 24 height 14
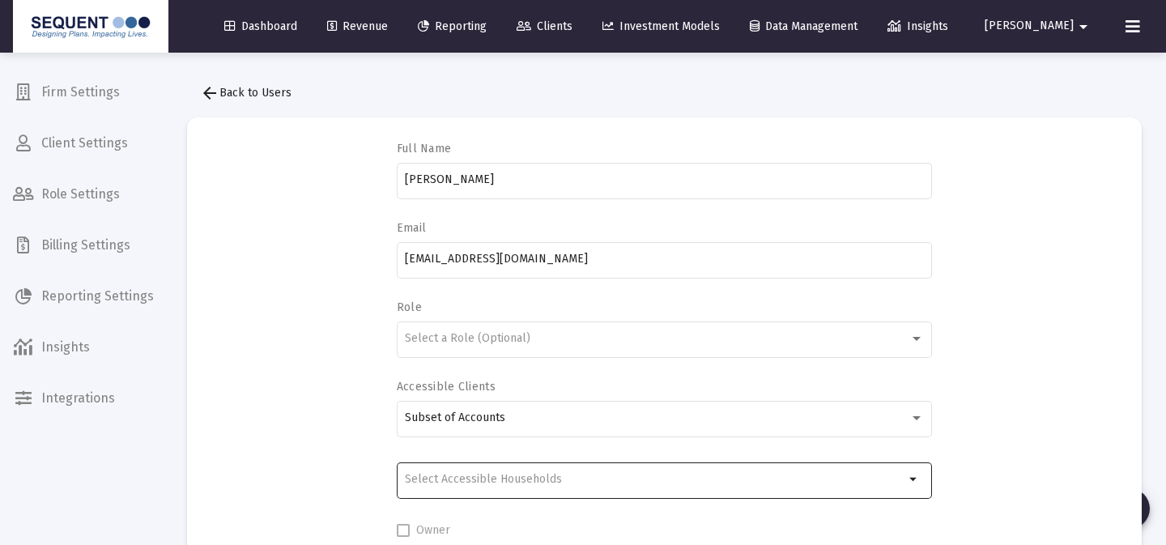
scroll to position [104, 0]
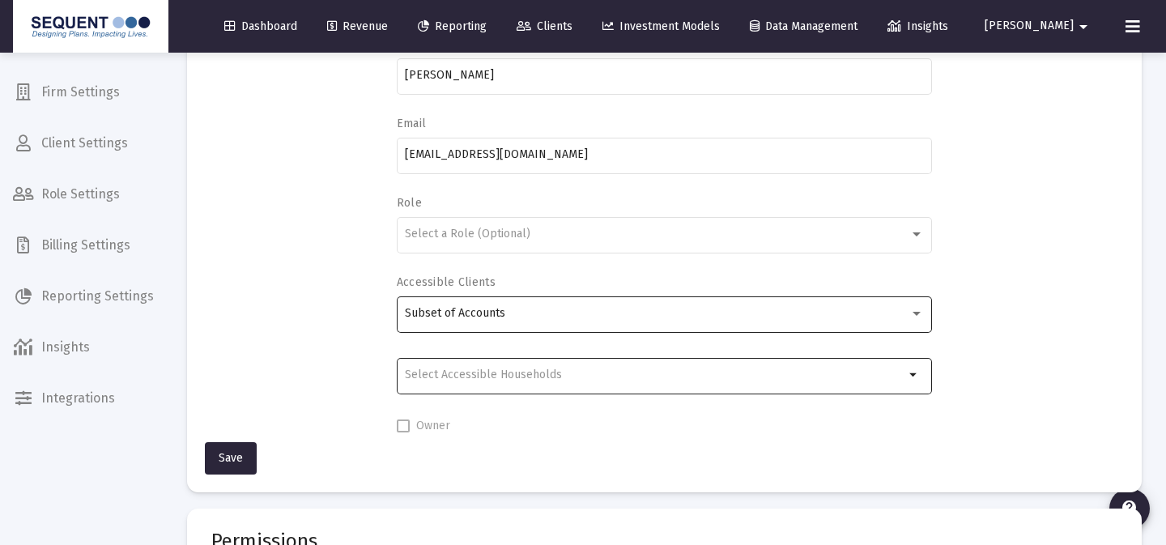
click at [898, 312] on div "Subset of Accounts" at bounding box center [656, 313] width 503 height 13
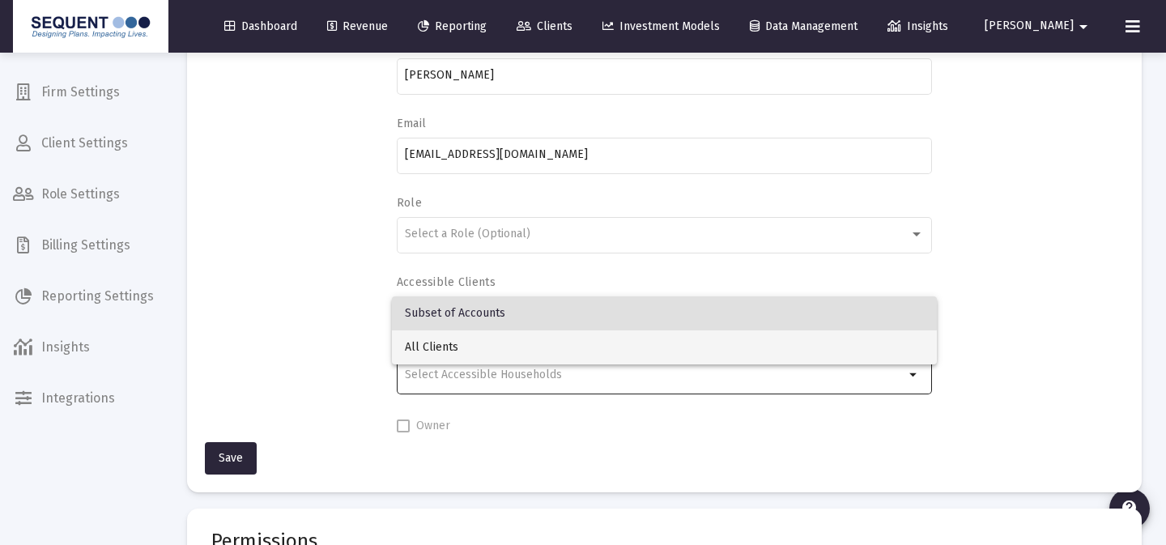
click at [854, 350] on span "All Clients" at bounding box center [664, 347] width 518 height 34
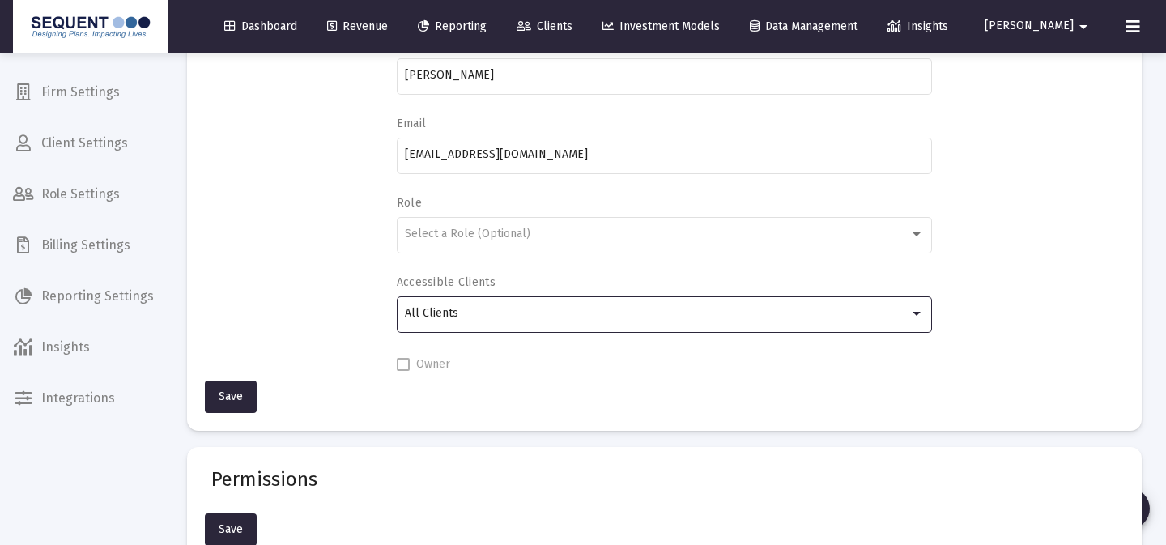
click at [403, 363] on span at bounding box center [403, 364] width 13 height 13
click at [713, 326] on div "All Clients" at bounding box center [664, 313] width 518 height 40
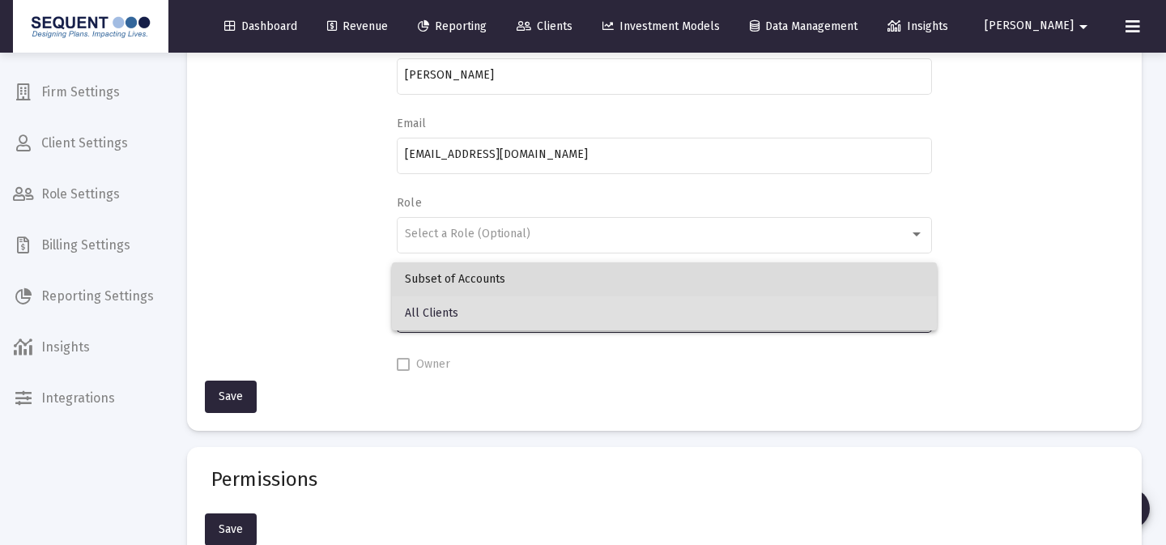
click at [694, 284] on span "Subset of Accounts" at bounding box center [664, 279] width 518 height 34
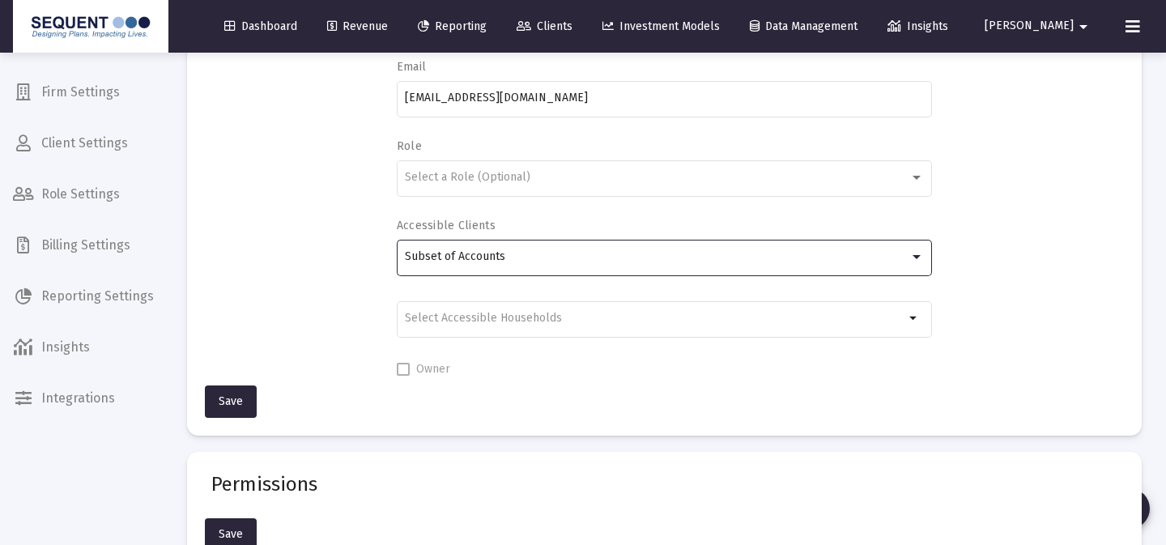
scroll to position [209, 0]
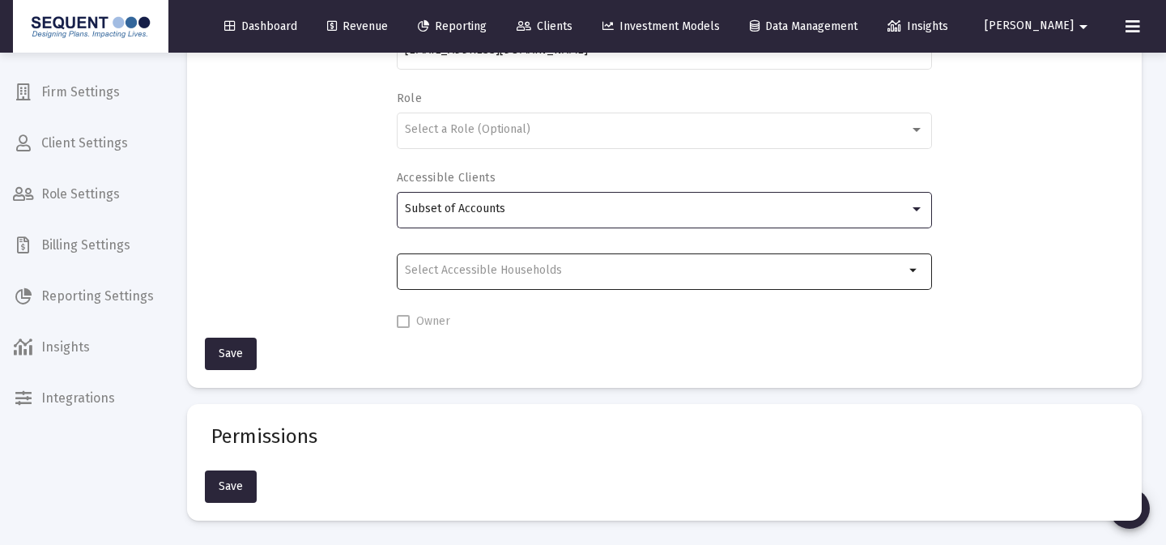
click at [913, 278] on mat-icon "arrow_drop_down" at bounding box center [913, 270] width 19 height 19
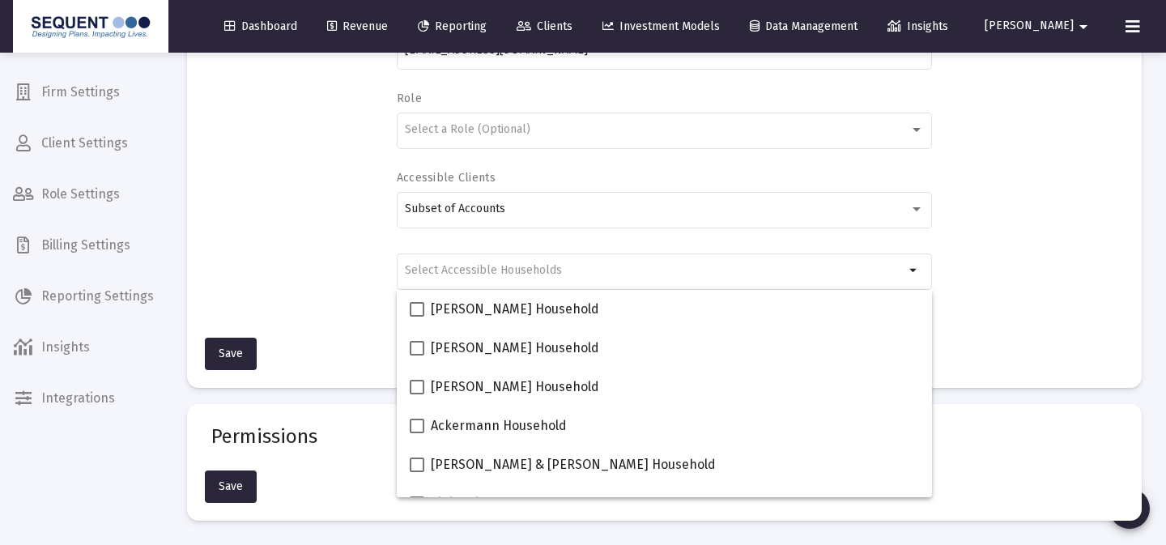
click at [971, 236] on div "Full Name [PERSON_NAME] Email [EMAIL_ADDRESS][DOMAIN_NAME] Role Select a Role (…" at bounding box center [664, 132] width 906 height 398
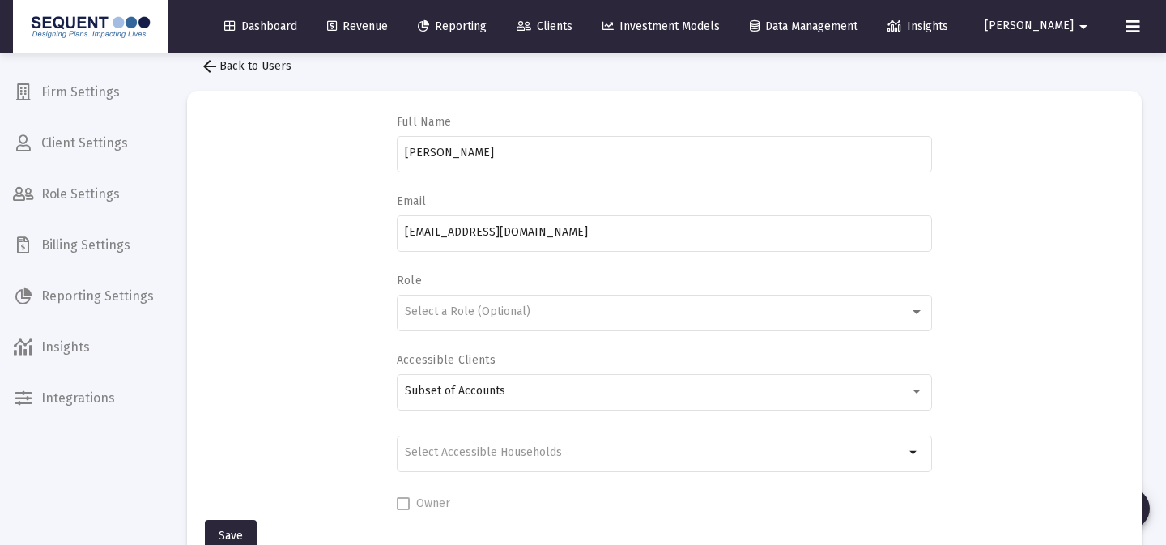
scroll to position [29, 0]
click at [572, 21] on span "Clients" at bounding box center [544, 26] width 56 height 14
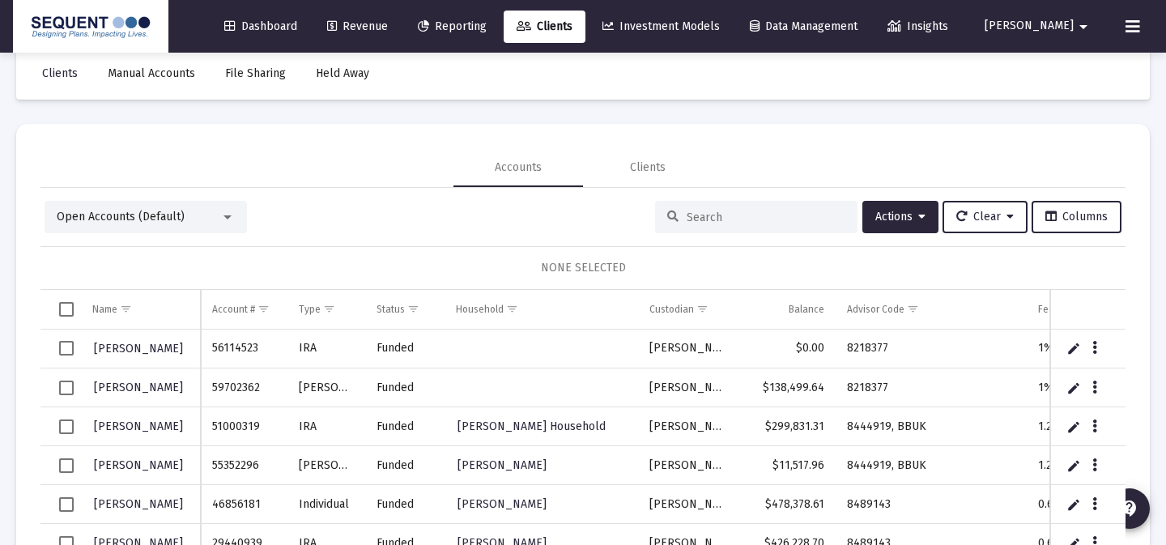
click at [730, 206] on div at bounding box center [756, 217] width 202 height 32
click at [730, 218] on input at bounding box center [765, 217] width 159 height 14
paste input "8374271"
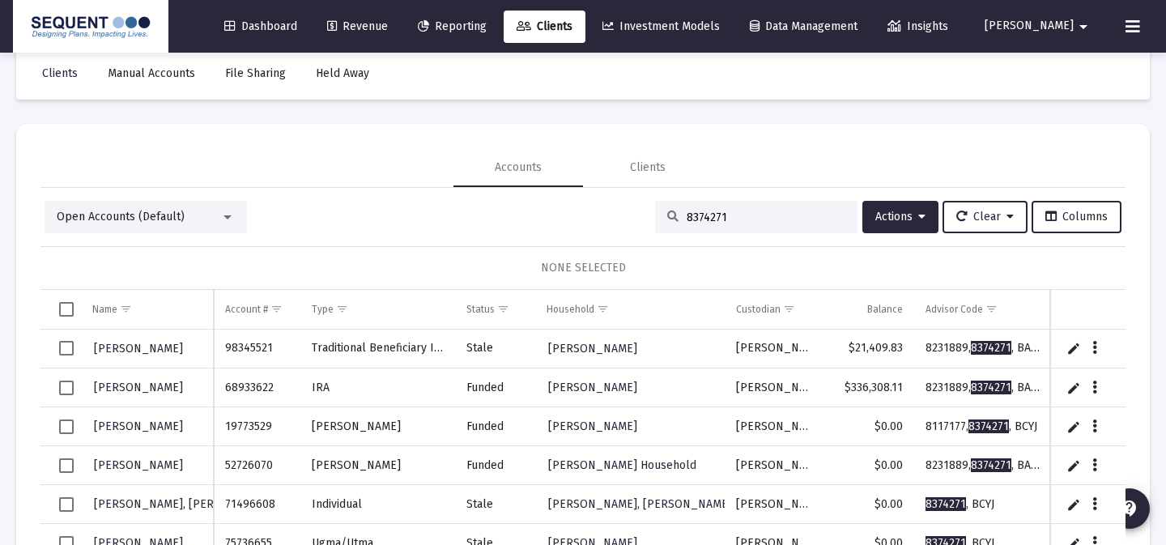
type input "8374271"
